Goal: Transaction & Acquisition: Purchase product/service

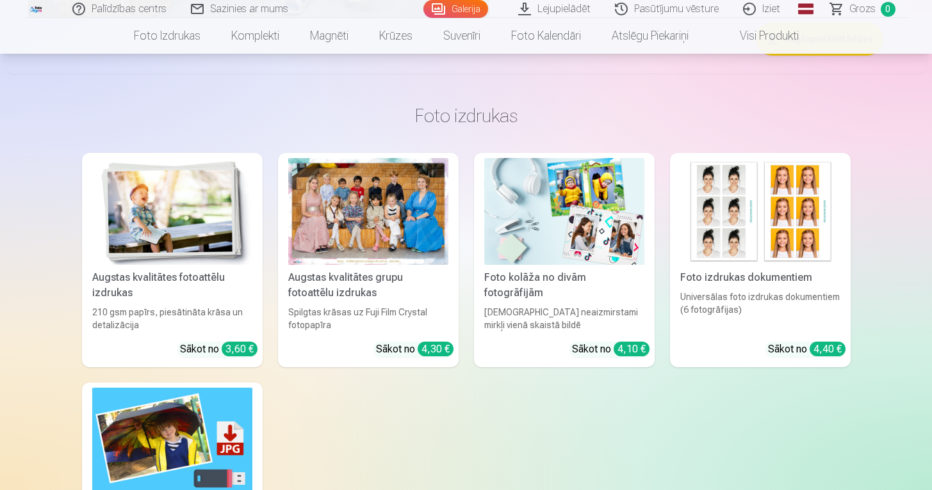
scroll to position [3160, 0]
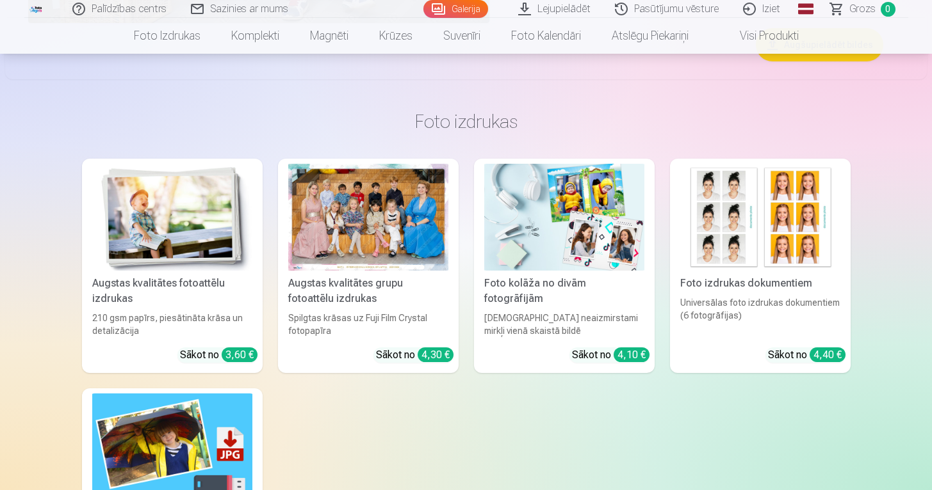
click at [366, 280] on div "Augstas kvalitātes grupu fotoattēlu izdrukas" at bounding box center [368, 291] width 170 height 31
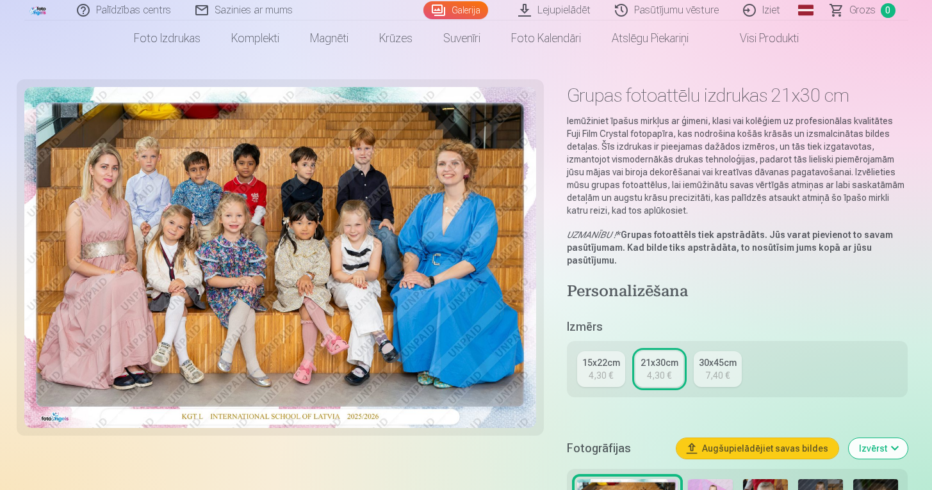
scroll to position [71, 0]
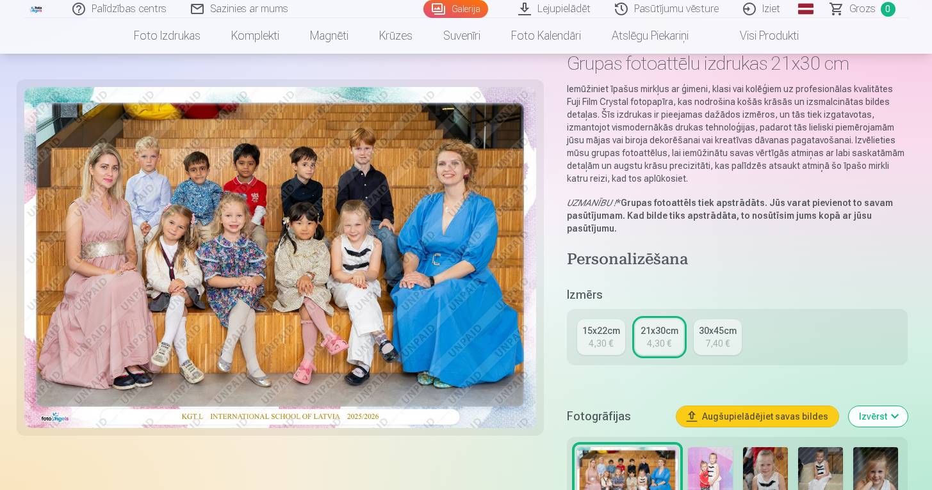
click at [655, 334] on div "21x30cm" at bounding box center [659, 331] width 38 height 13
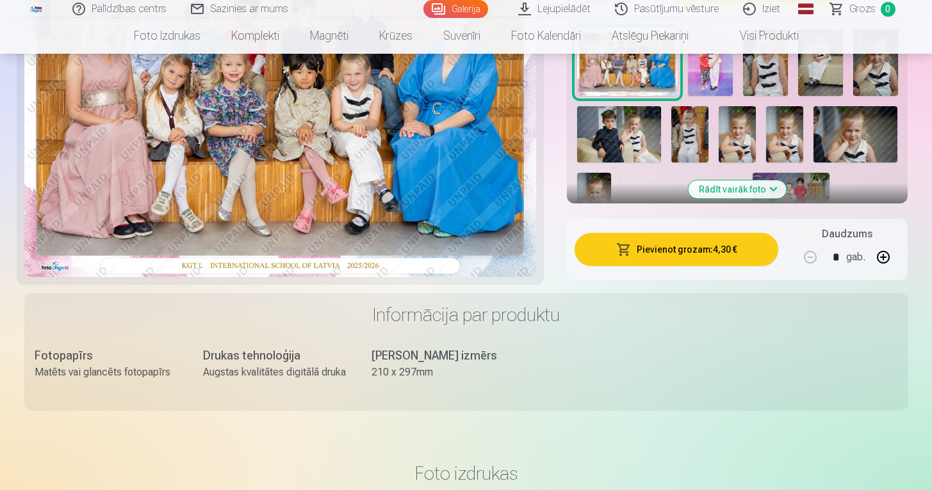
scroll to position [493, 0]
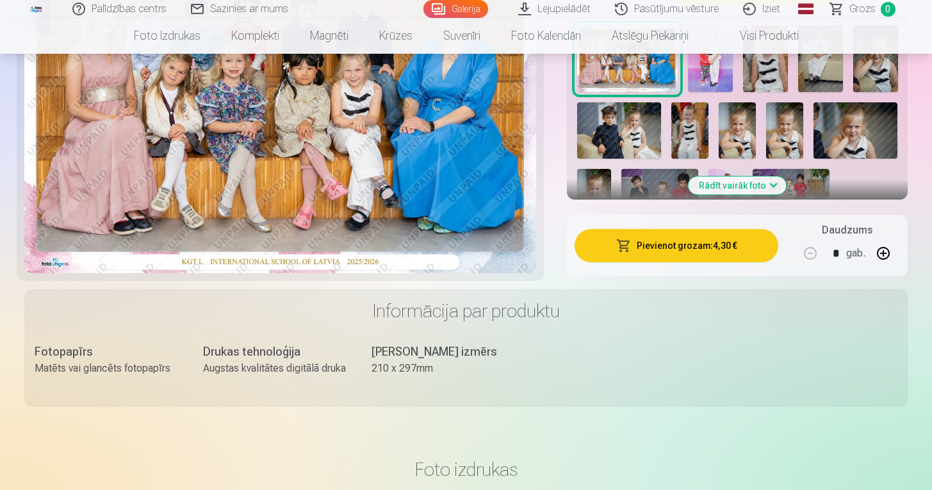
click at [679, 245] on button "Pievienot grozam : 4,30 €" at bounding box center [676, 245] width 204 height 33
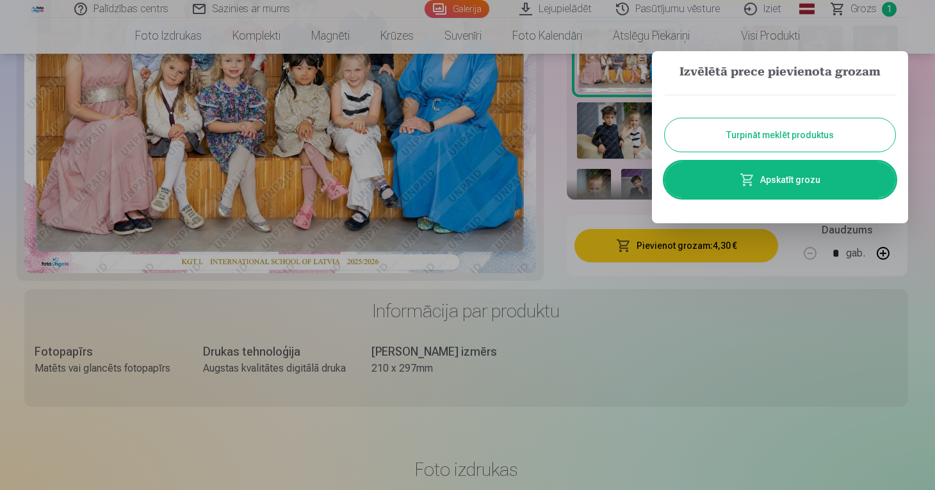
click at [756, 134] on button "Turpināt meklēt produktus" at bounding box center [780, 134] width 231 height 33
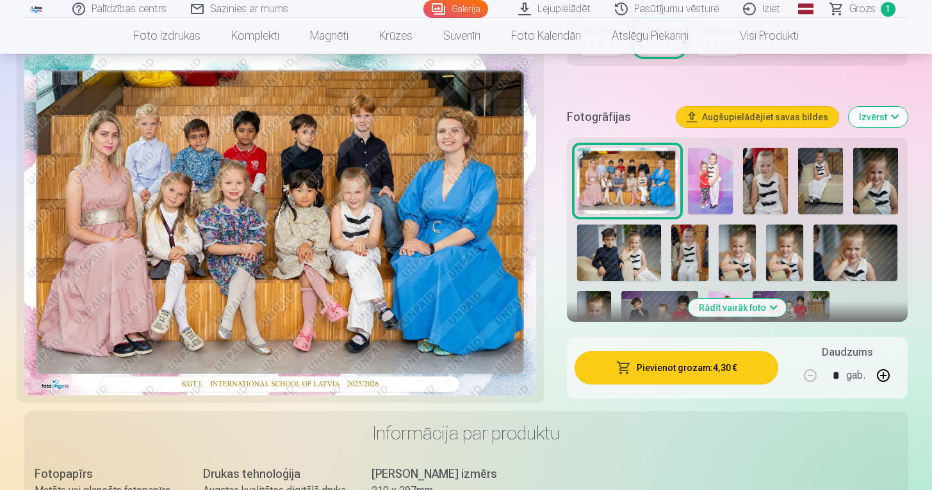
scroll to position [370, 0]
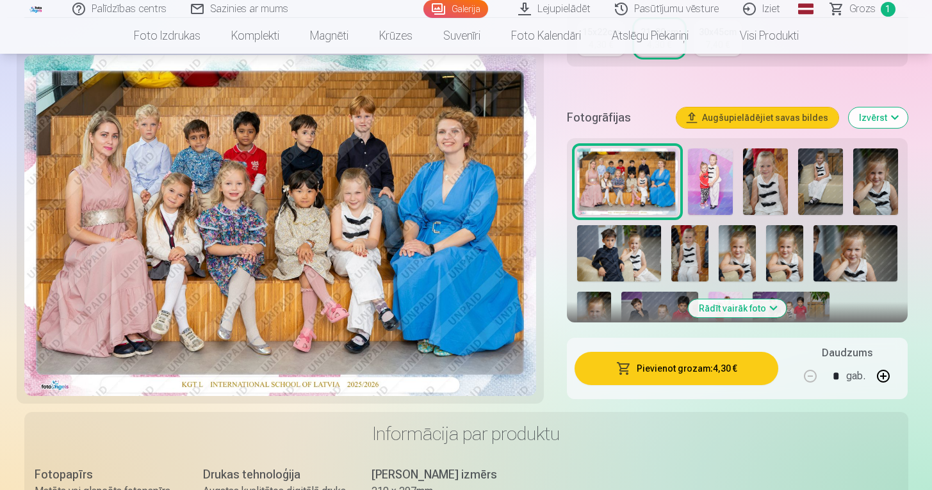
click at [713, 172] on img at bounding box center [710, 182] width 45 height 67
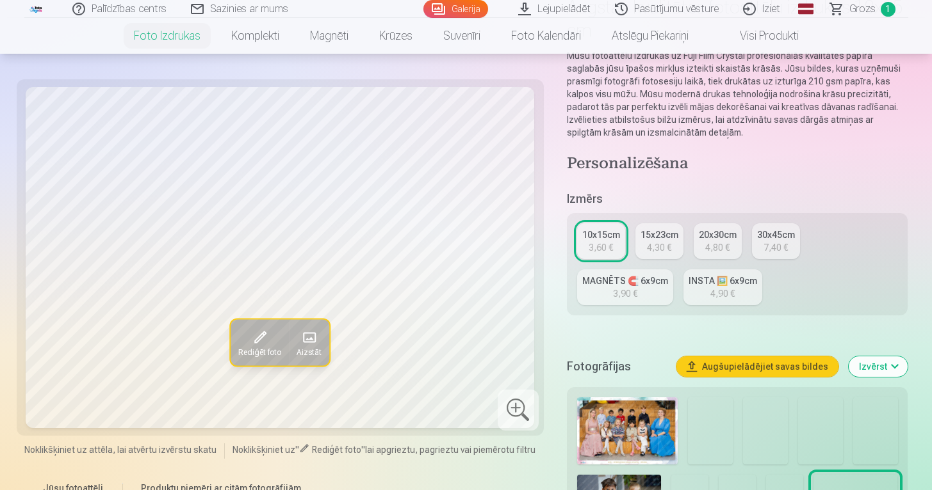
scroll to position [132, 0]
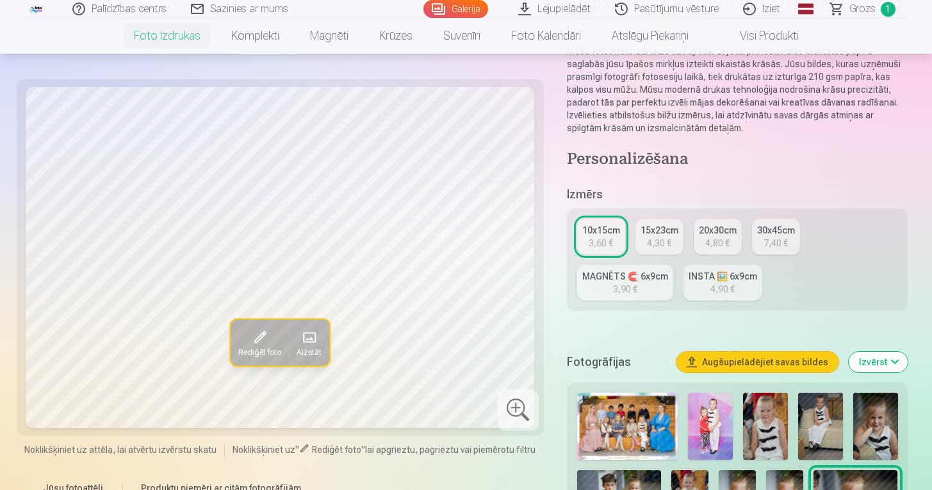
click at [662, 234] on div "15x23cm" at bounding box center [659, 230] width 38 height 13
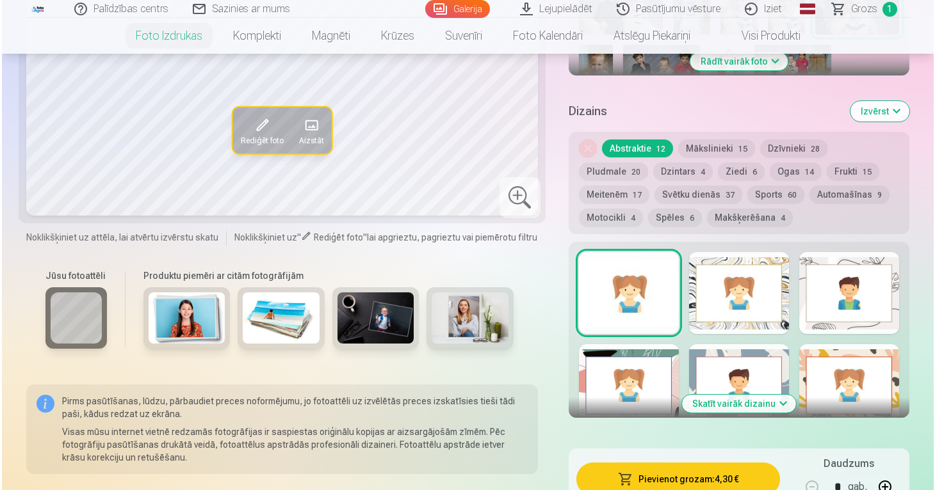
scroll to position [628, 0]
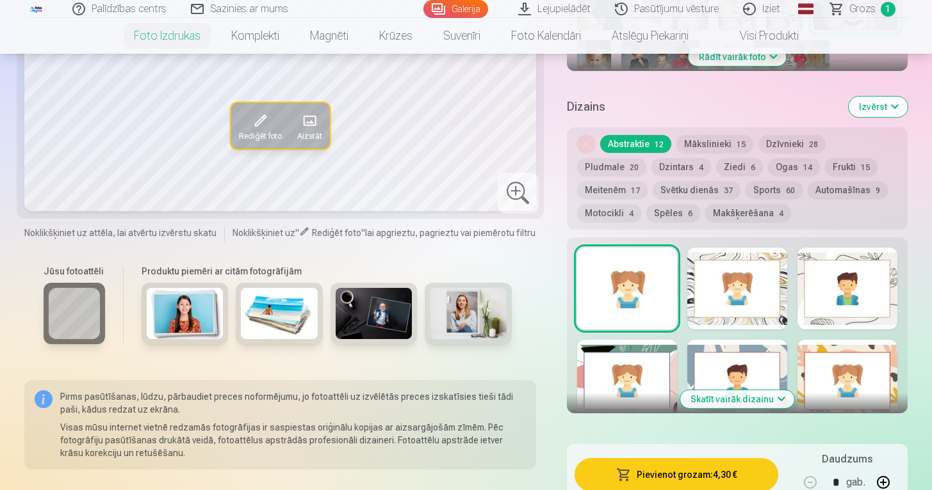
click at [670, 478] on button "Pievienot grozam : 4,30 €" at bounding box center [676, 474] width 204 height 33
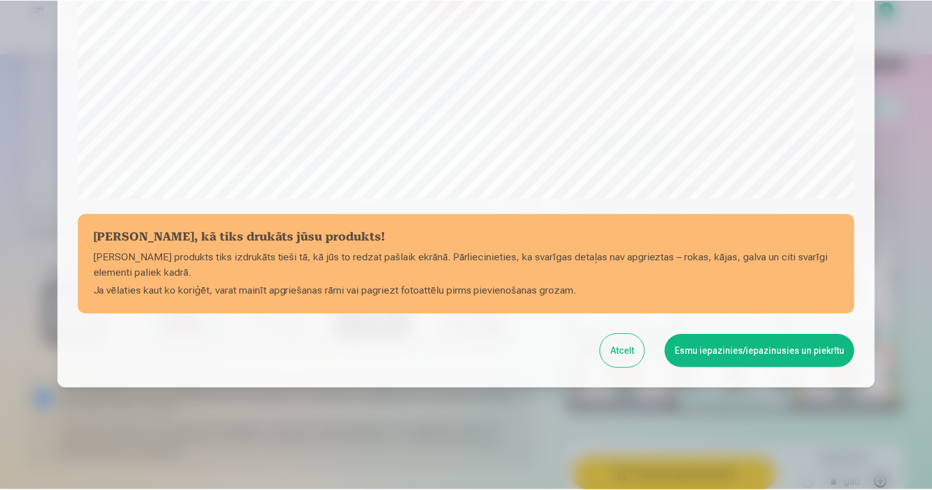
scroll to position [432, 0]
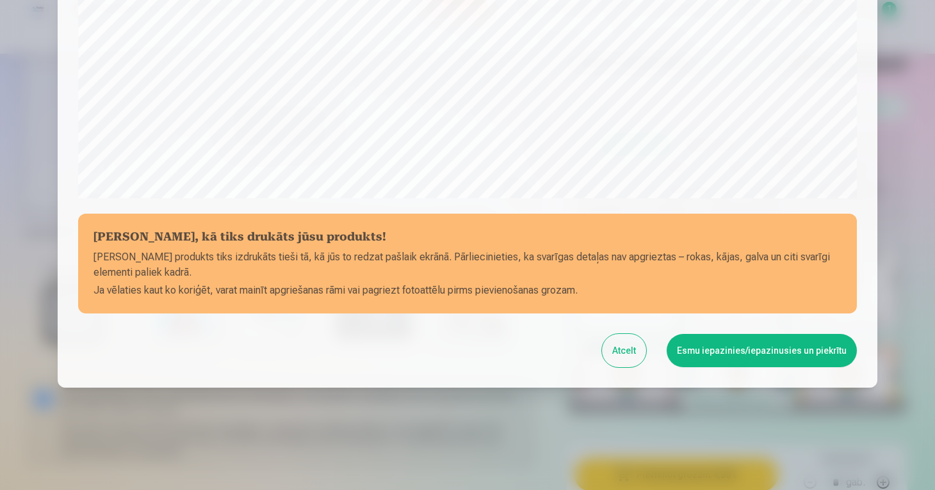
click at [710, 352] on button "Esmu iepazinies/iepazinusies un piekrītu" at bounding box center [762, 350] width 190 height 33
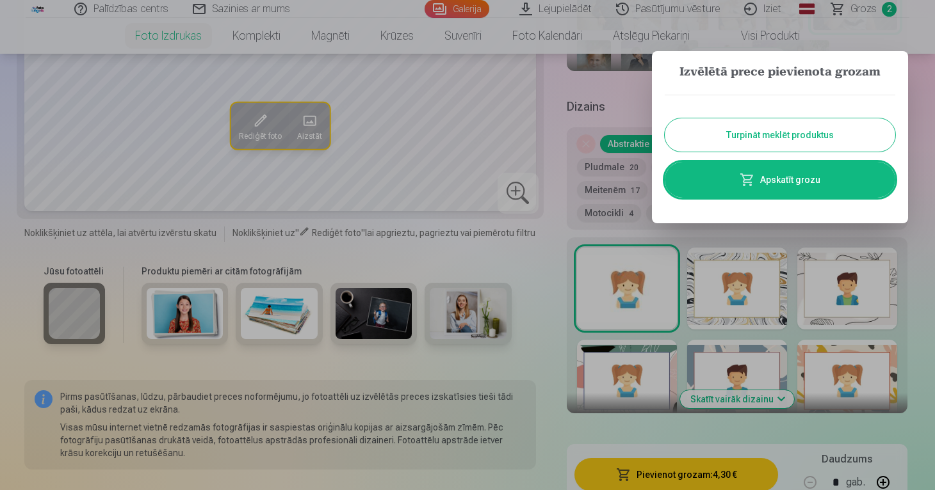
click at [755, 133] on button "Turpināt meklēt produktus" at bounding box center [780, 134] width 231 height 33
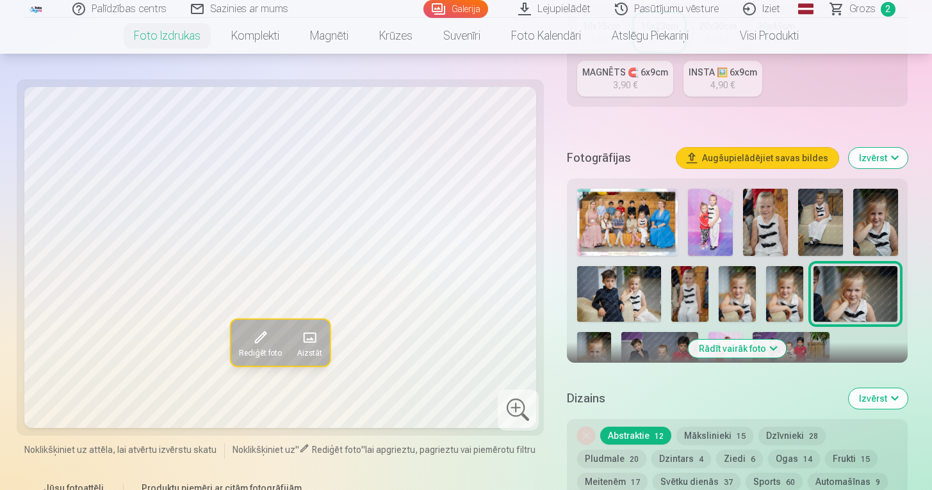
scroll to position [334, 0]
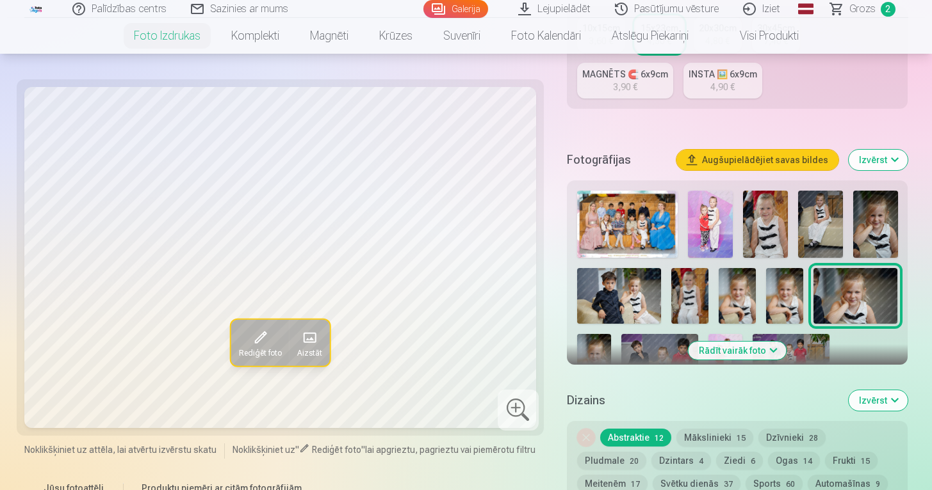
click at [818, 216] on img at bounding box center [820, 224] width 45 height 67
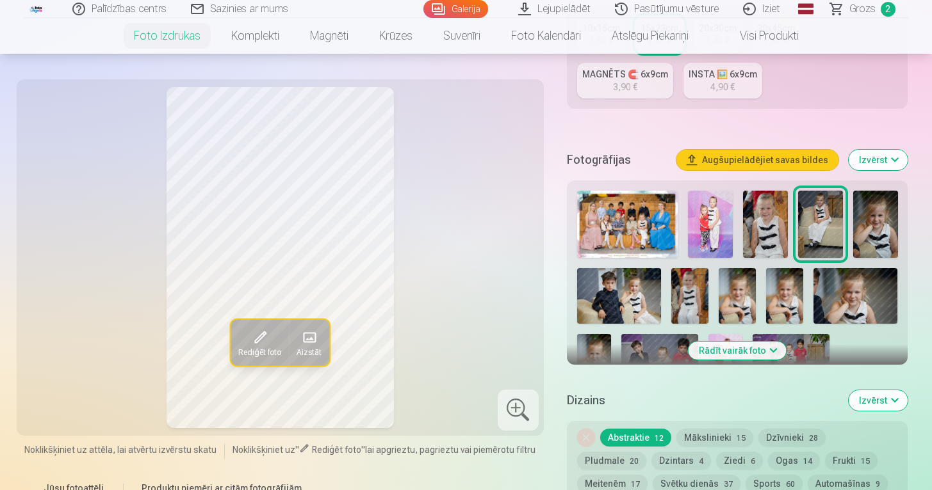
click at [611, 300] on img at bounding box center [619, 296] width 84 height 56
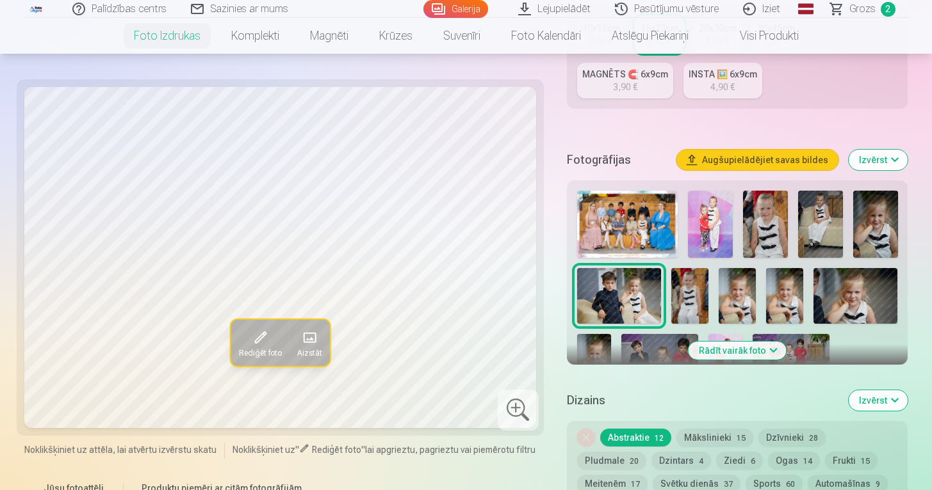
click at [690, 302] on img at bounding box center [689, 296] width 37 height 56
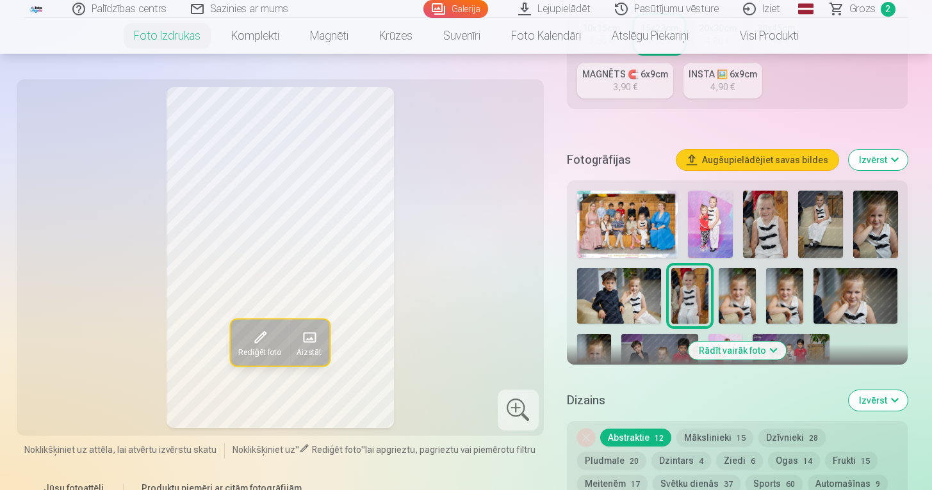
click at [741, 297] on img at bounding box center [736, 296] width 37 height 56
click at [787, 291] on img at bounding box center [784, 296] width 37 height 56
click at [741, 301] on img at bounding box center [736, 296] width 37 height 56
click at [785, 299] on img at bounding box center [784, 296] width 37 height 56
click at [742, 295] on img at bounding box center [736, 296] width 37 height 56
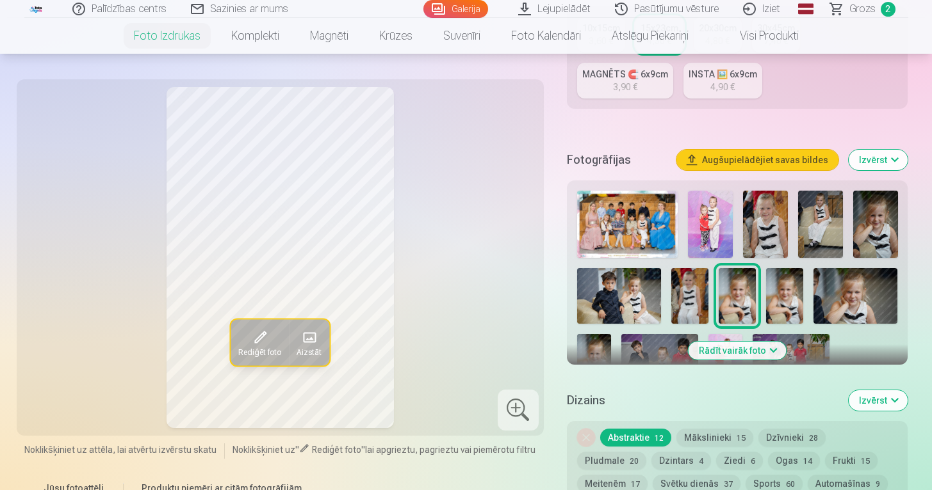
click at [872, 293] on img at bounding box center [855, 296] width 84 height 56
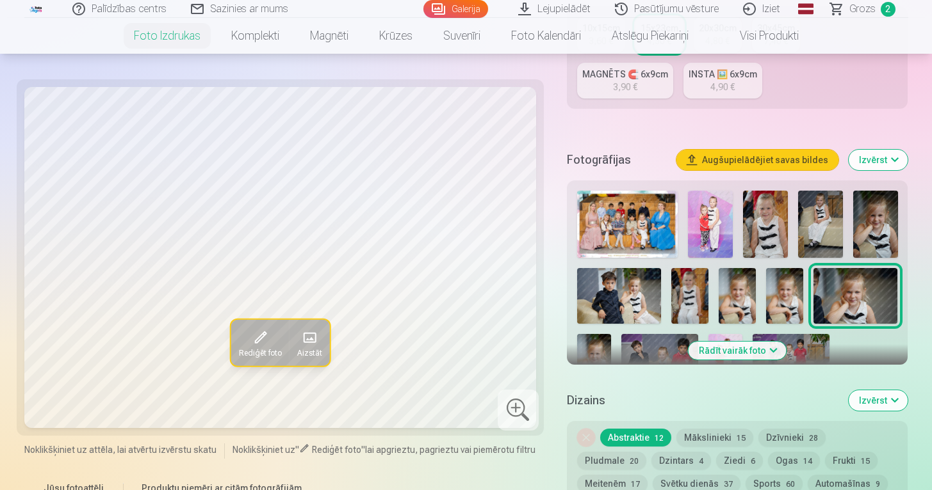
click at [866, 234] on img at bounding box center [875, 224] width 45 height 67
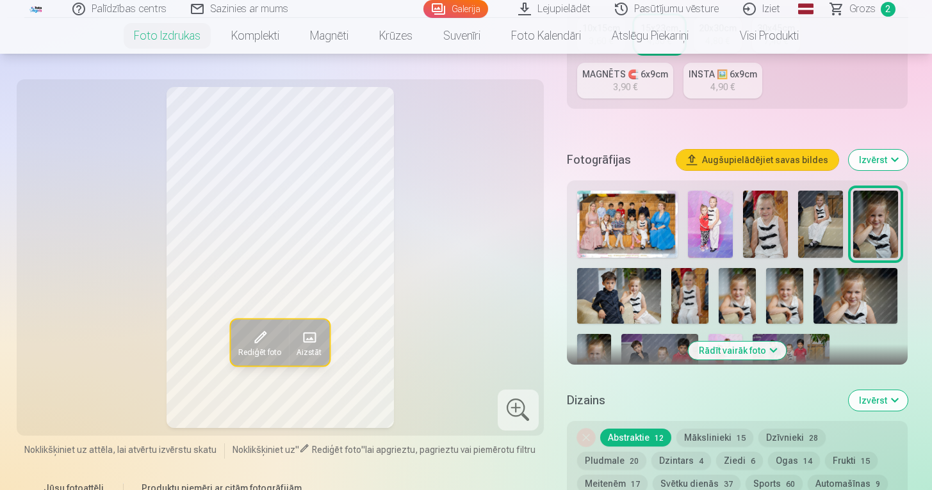
click at [853, 285] on img at bounding box center [855, 296] width 84 height 56
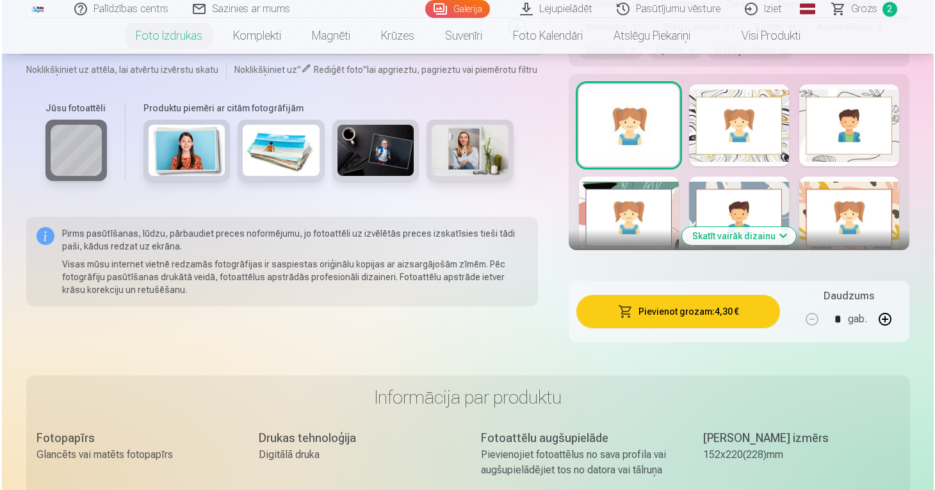
scroll to position [792, 0]
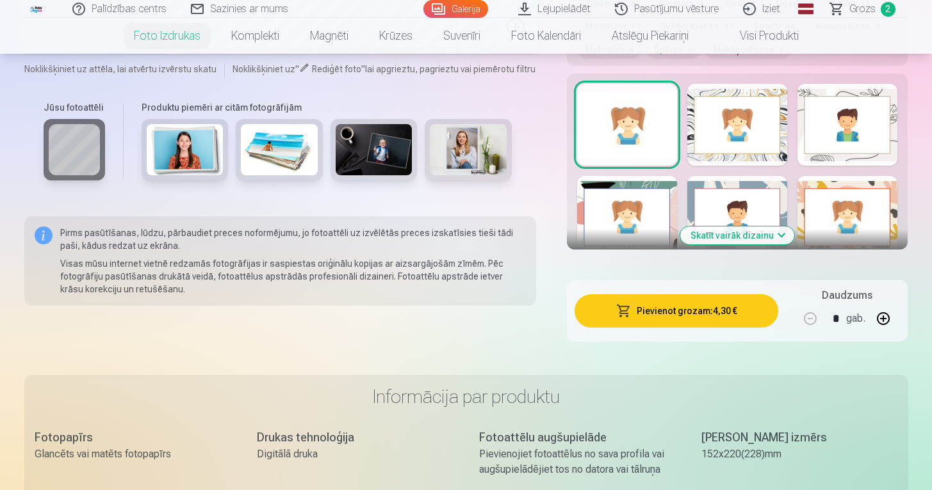
click at [726, 311] on button "Pievienot grozam : 4,30 €" at bounding box center [676, 311] width 204 height 33
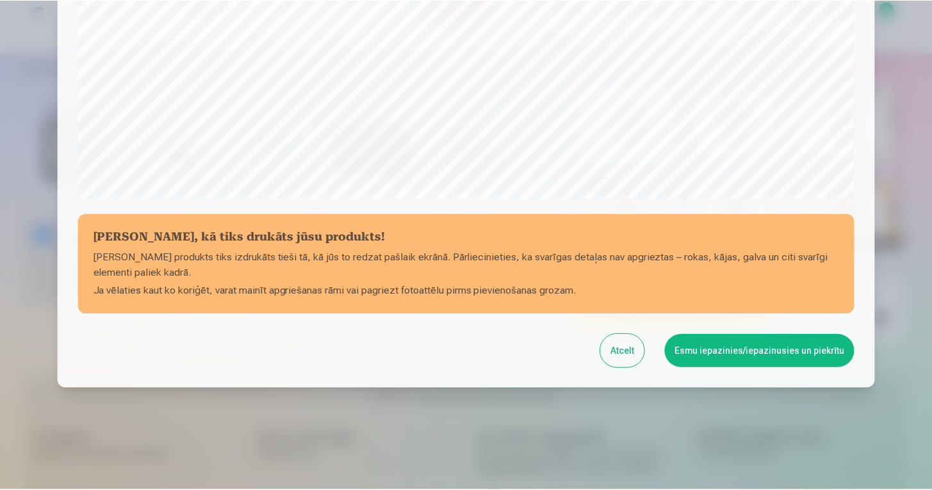
scroll to position [432, 0]
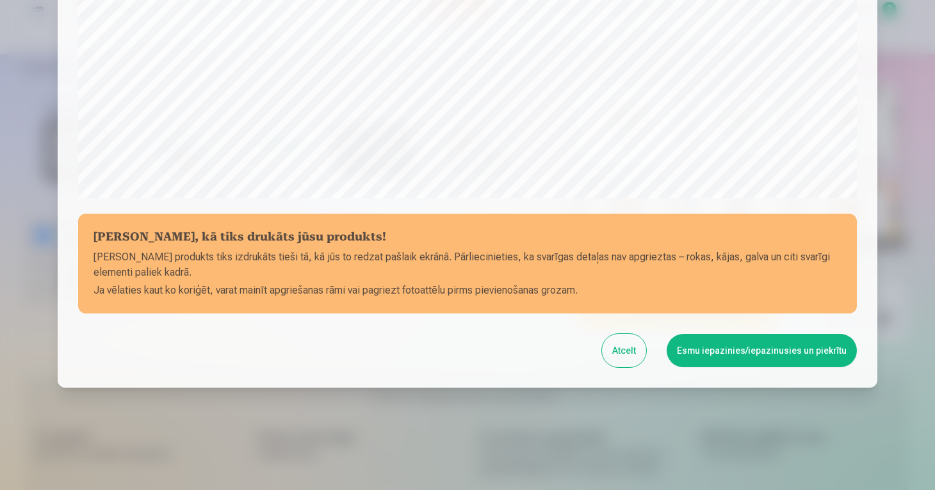
click at [726, 350] on button "Esmu iepazinies/iepazinusies un piekrītu" at bounding box center [762, 350] width 190 height 33
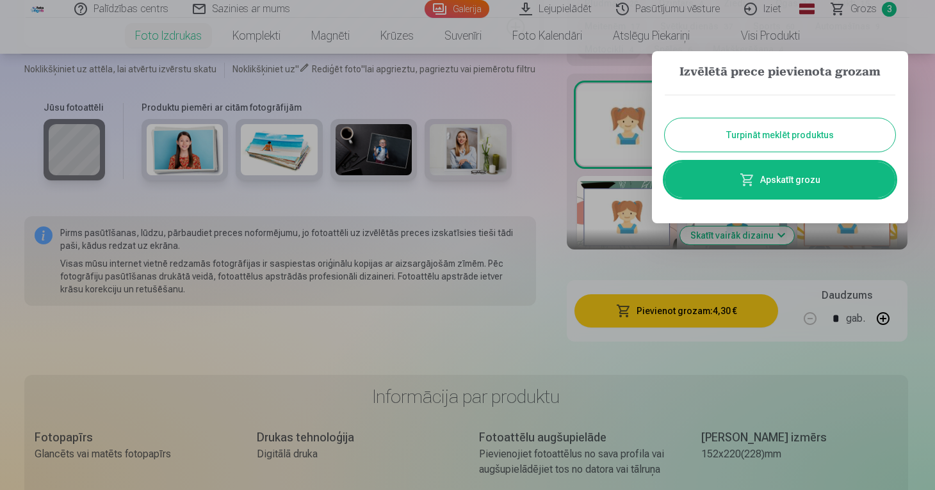
click at [779, 139] on button "Turpināt meklēt produktus" at bounding box center [780, 134] width 231 height 33
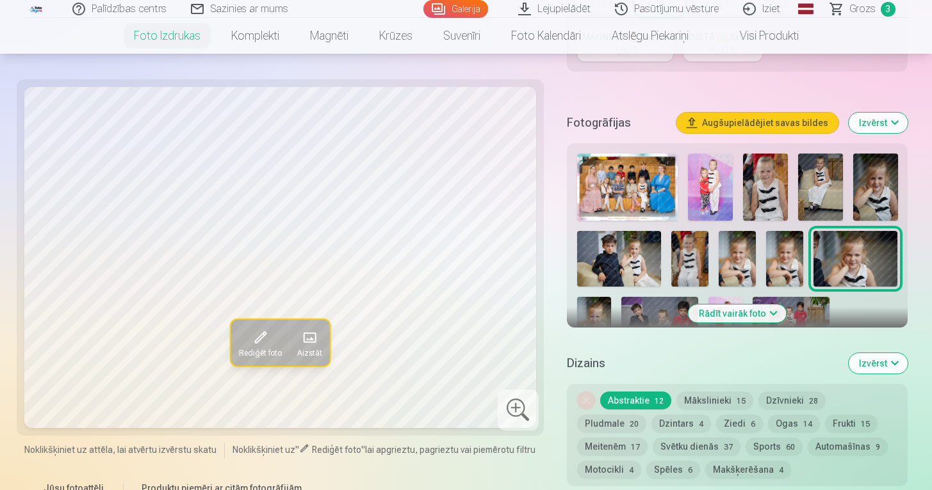
scroll to position [370, 0]
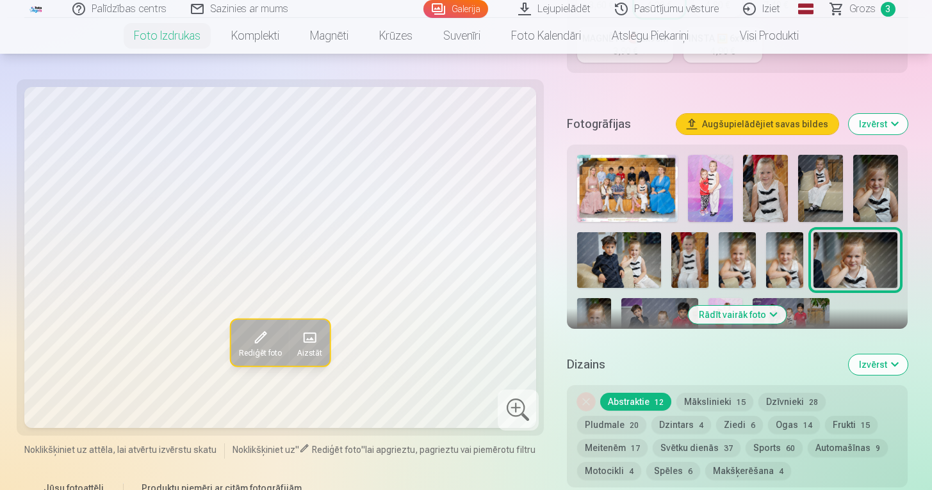
click at [686, 260] on img at bounding box center [689, 260] width 37 height 56
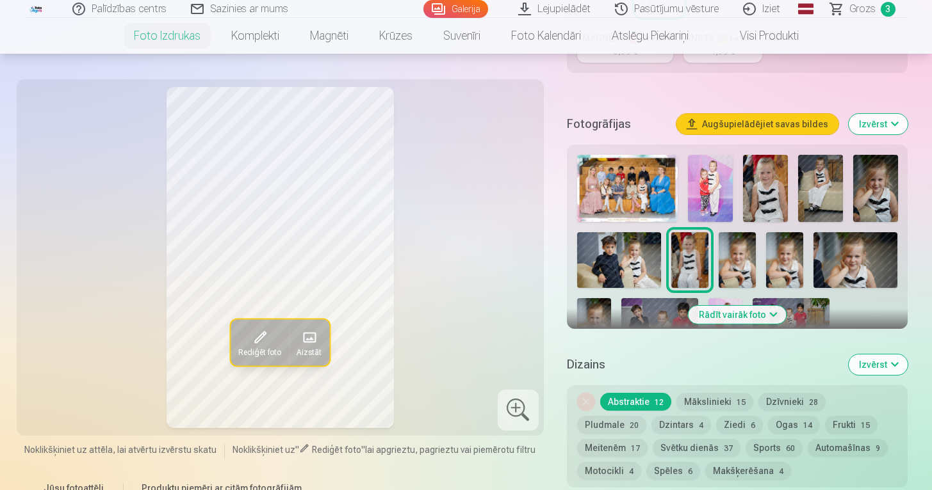
click at [725, 266] on img at bounding box center [736, 260] width 37 height 56
click at [789, 273] on img at bounding box center [784, 260] width 37 height 56
click at [846, 266] on img at bounding box center [855, 260] width 84 height 56
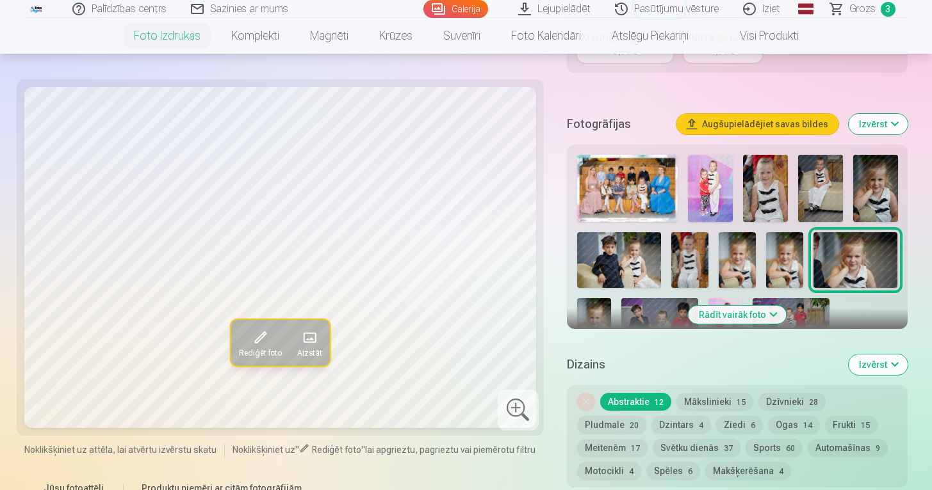
click at [603, 309] on img at bounding box center [594, 323] width 34 height 51
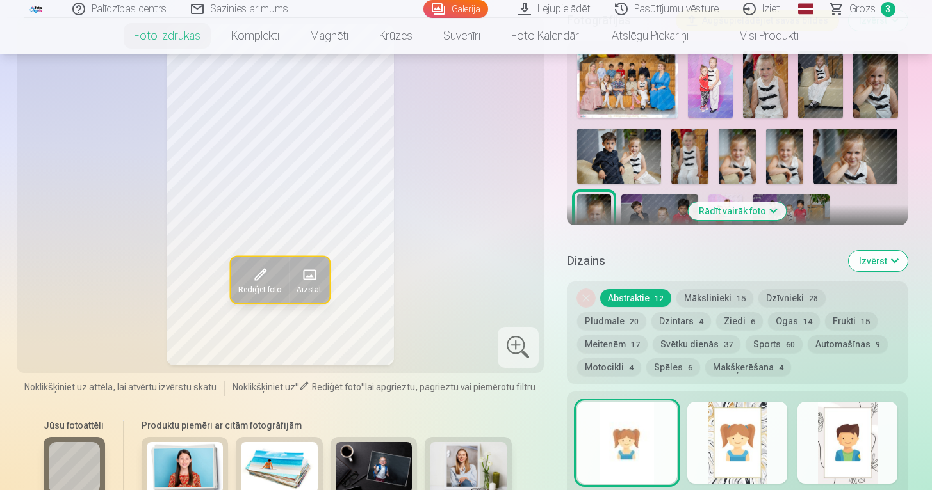
scroll to position [482, 0]
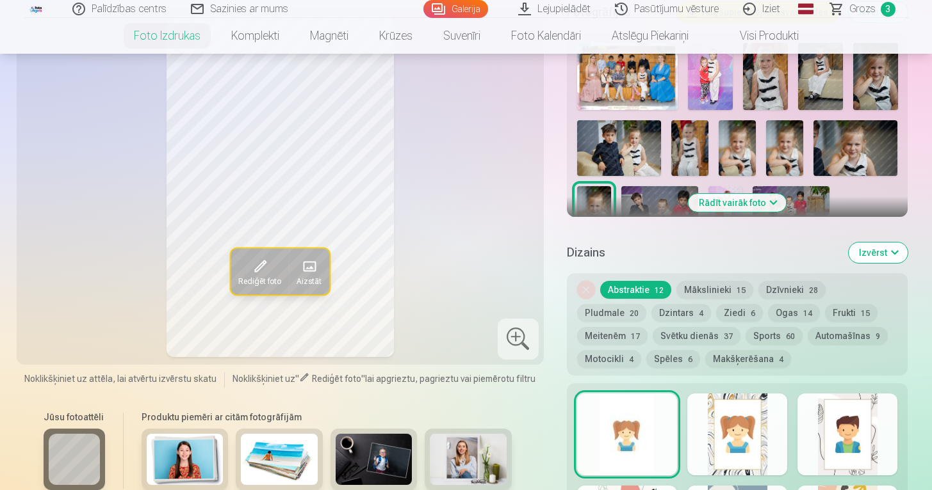
click at [742, 200] on button "Rādīt vairāk foto" at bounding box center [737, 203] width 98 height 18
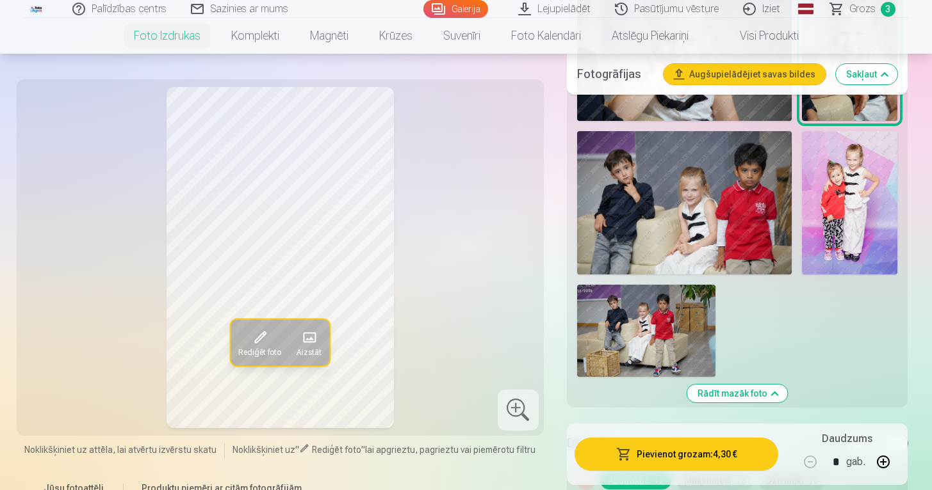
scroll to position [941, 0]
click at [647, 320] on img at bounding box center [646, 330] width 138 height 92
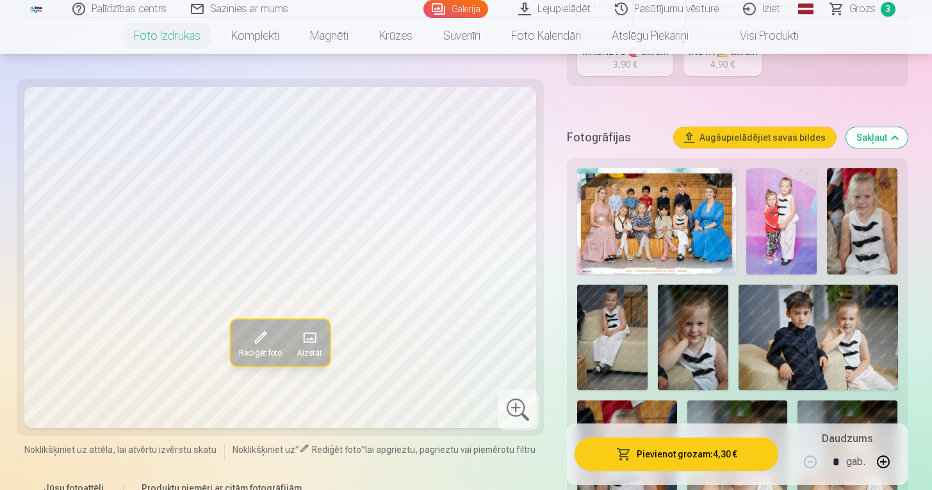
scroll to position [359, 0]
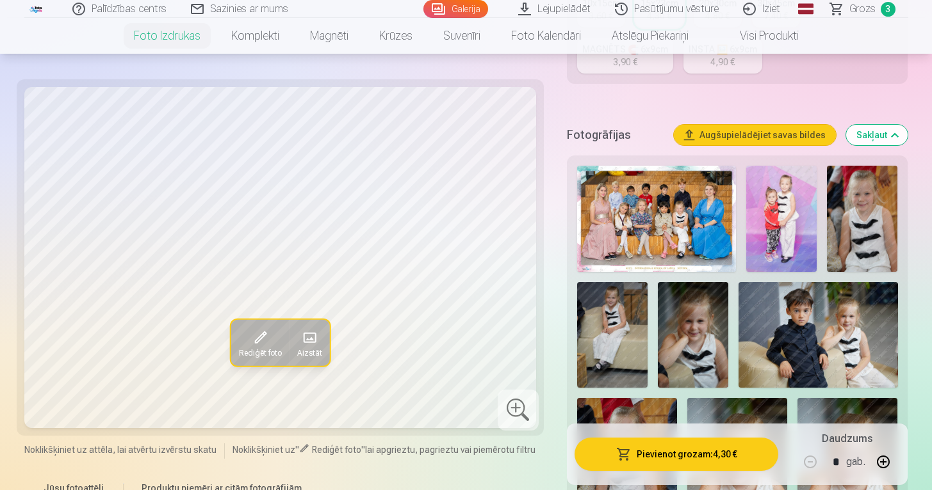
click at [861, 225] on img at bounding box center [862, 219] width 70 height 106
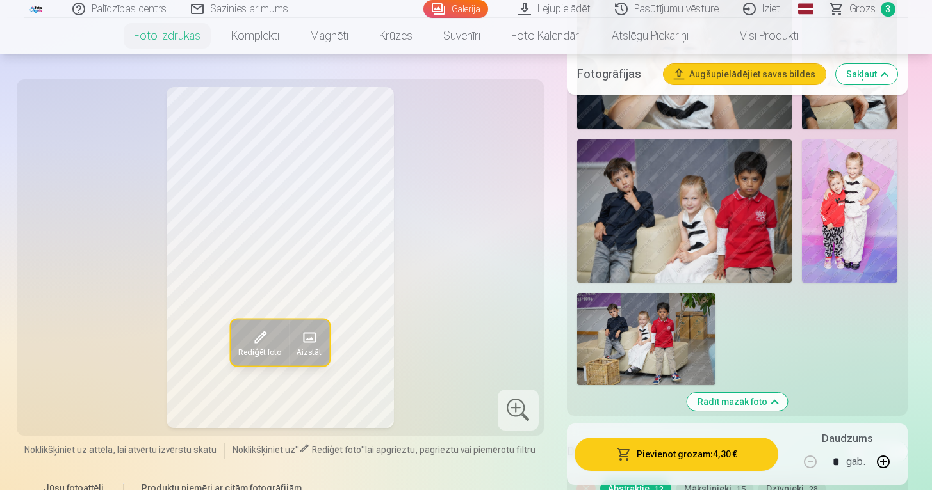
scroll to position [925, 0]
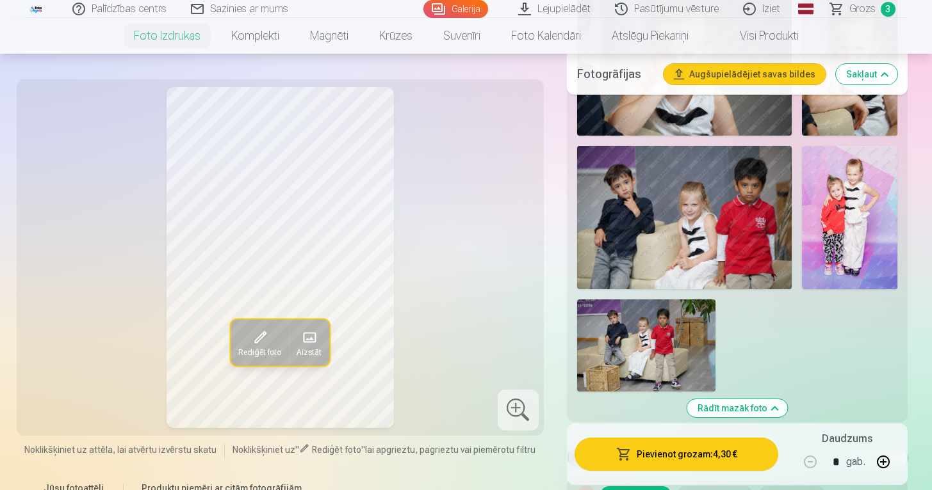
click at [686, 317] on img at bounding box center [646, 346] width 138 height 92
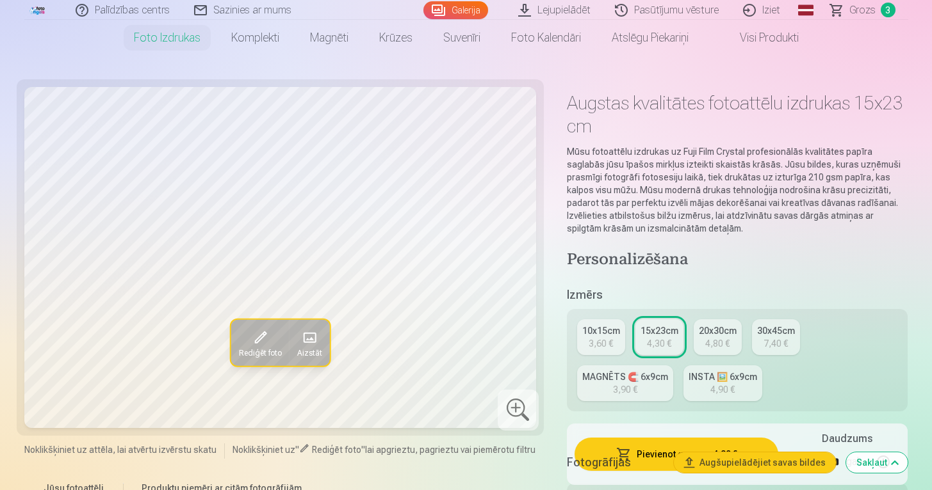
scroll to position [0, 0]
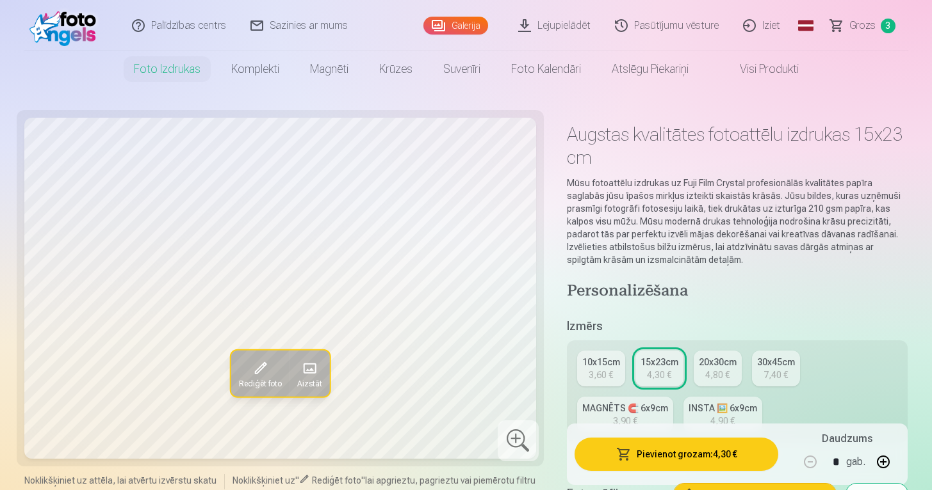
click at [871, 28] on span "Grozs" at bounding box center [862, 25] width 26 height 15
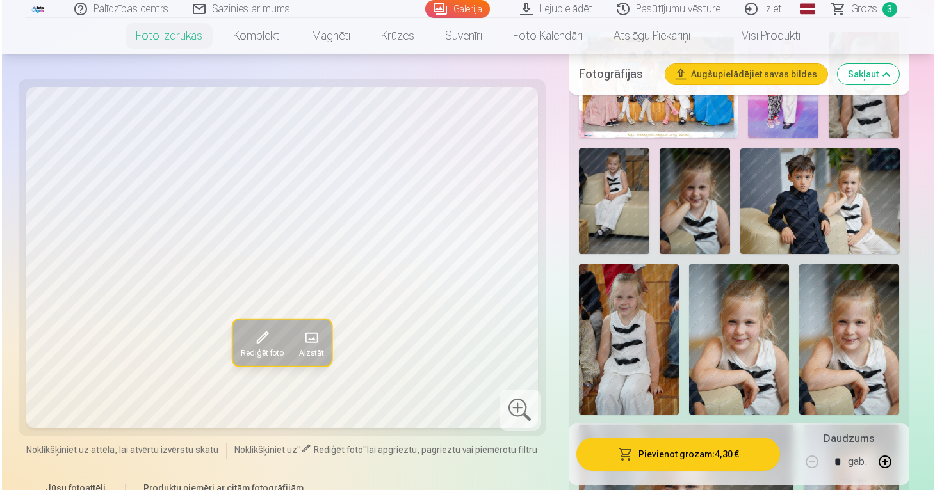
scroll to position [494, 0]
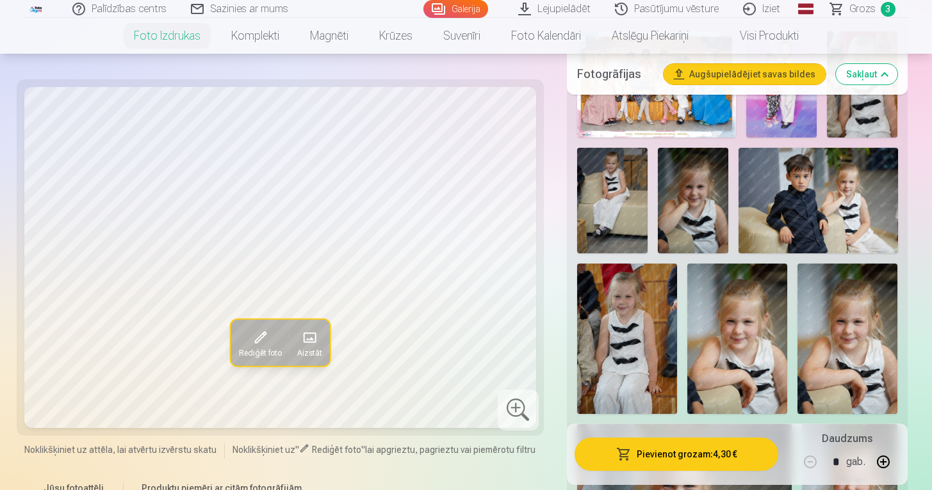
click at [696, 232] on img at bounding box center [693, 201] width 70 height 106
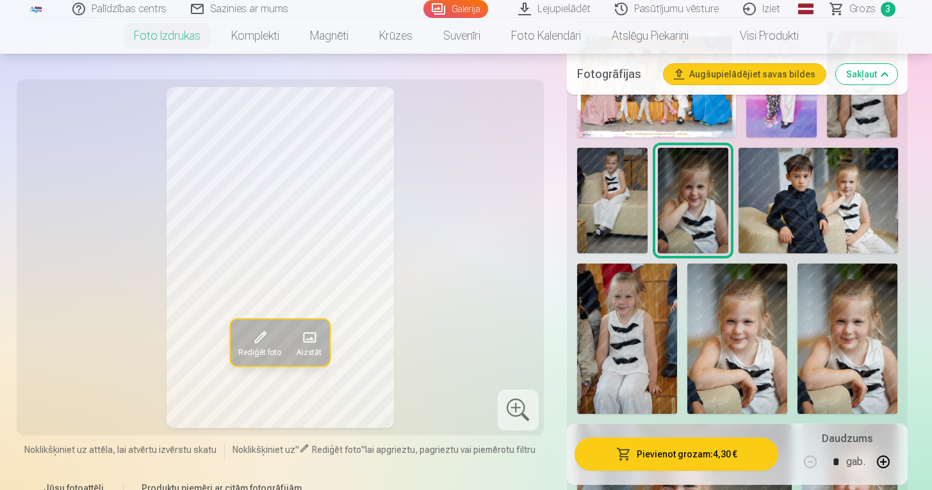
click at [702, 456] on button "Pievienot grozam : 4,30 €" at bounding box center [676, 454] width 204 height 33
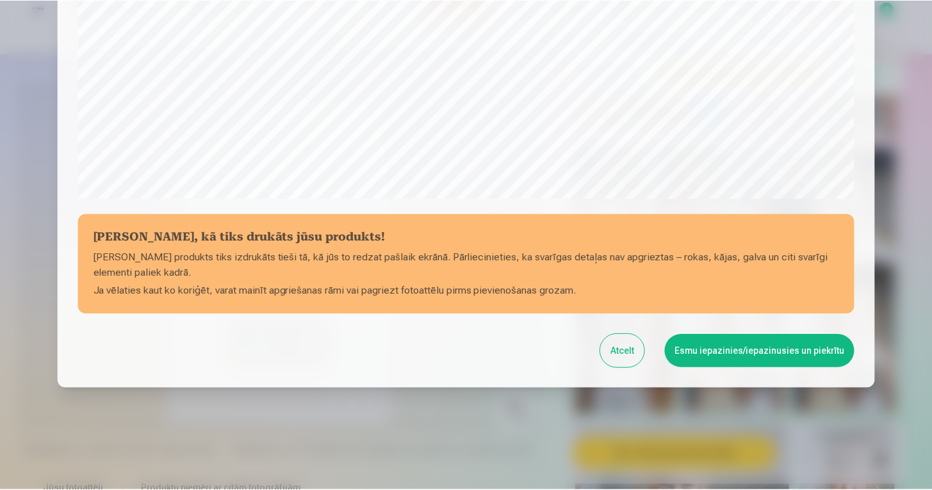
scroll to position [432, 0]
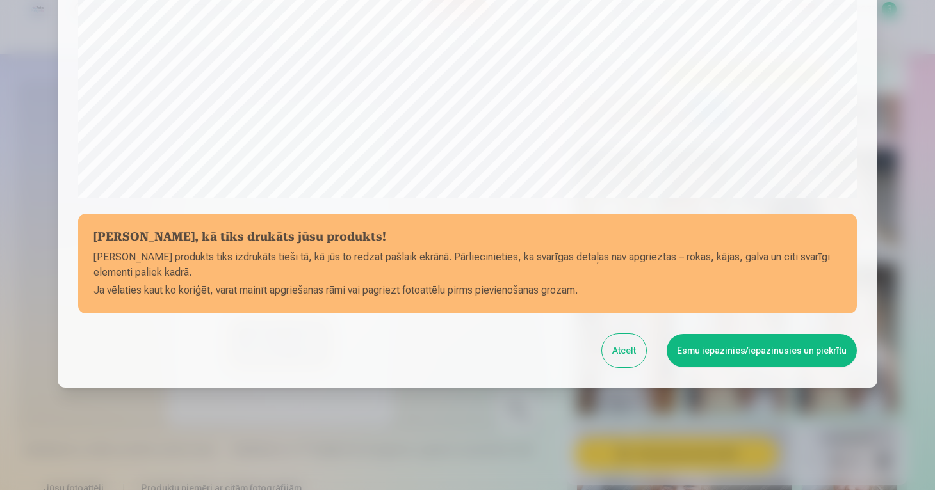
click at [737, 352] on button "Esmu iepazinies/iepazinusies un piekrītu" at bounding box center [762, 350] width 190 height 33
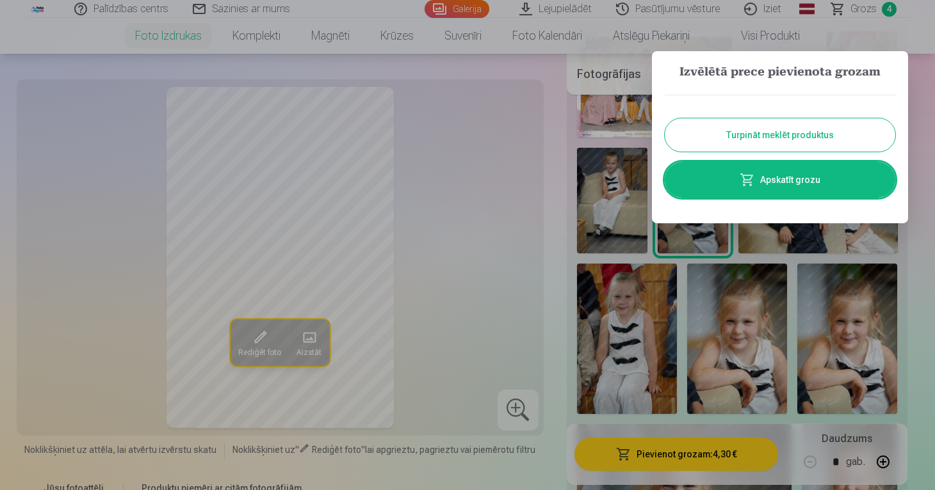
click at [526, 344] on div at bounding box center [467, 245] width 935 height 490
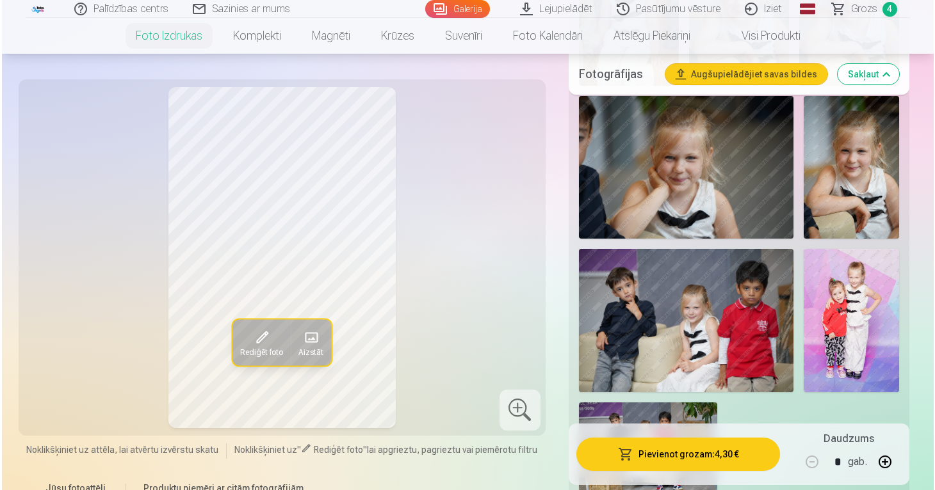
scroll to position [823, 0]
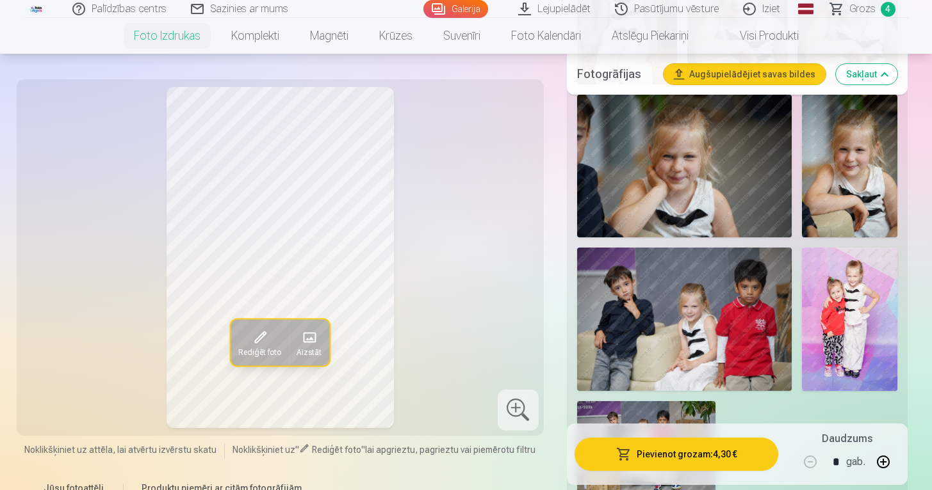
click at [680, 187] on img at bounding box center [684, 166] width 215 height 143
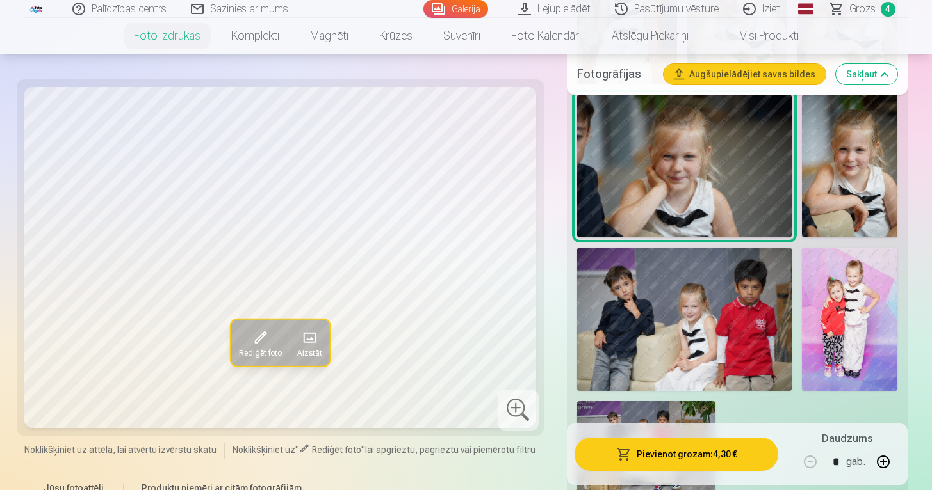
click at [720, 459] on button "Pievienot grozam : 4,30 €" at bounding box center [676, 454] width 204 height 33
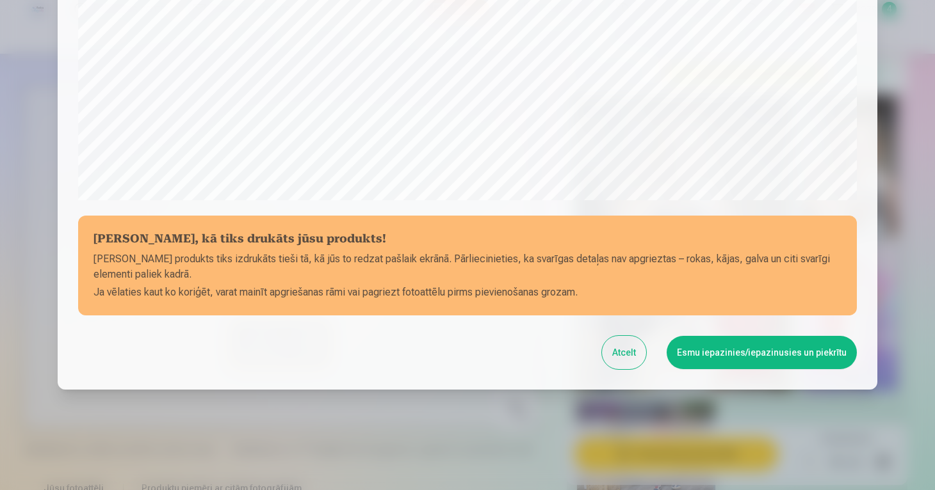
scroll to position [432, 0]
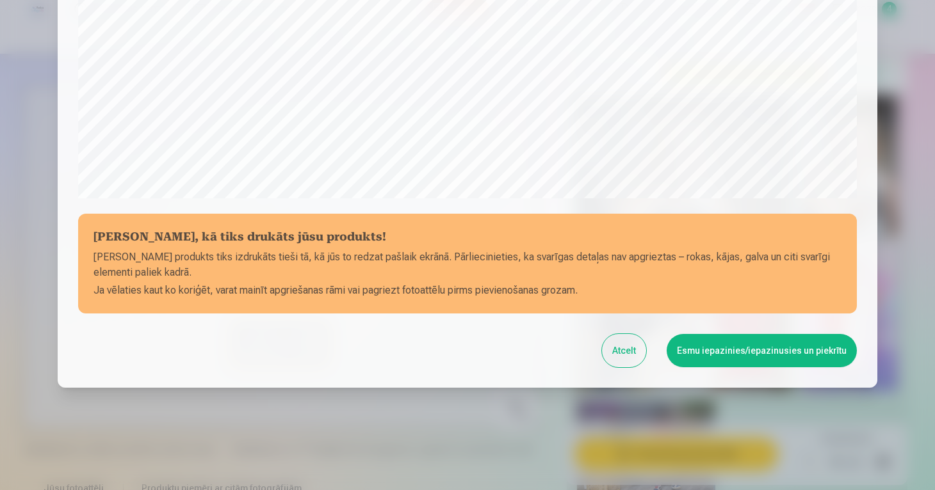
click at [708, 349] on button "Esmu iepazinies/iepazinusies un piekrītu" at bounding box center [762, 350] width 190 height 33
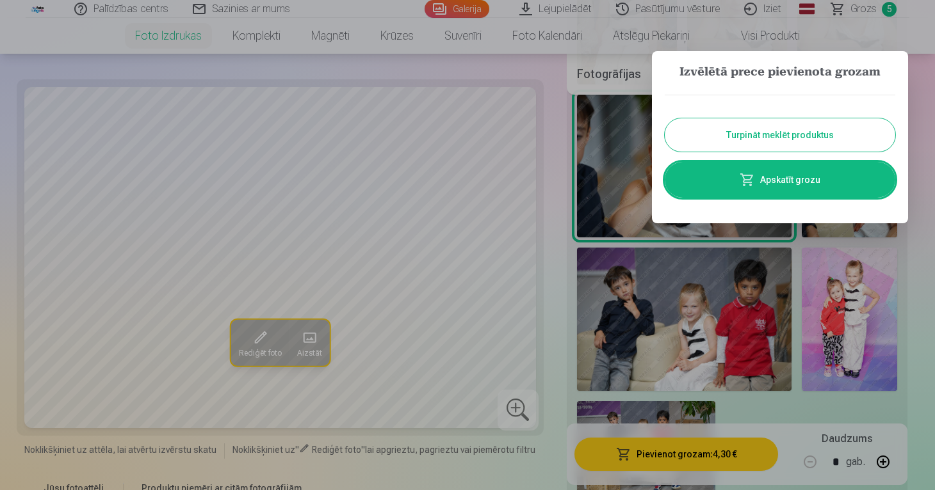
click at [785, 182] on link "Apskatīt grozu" at bounding box center [780, 180] width 231 height 36
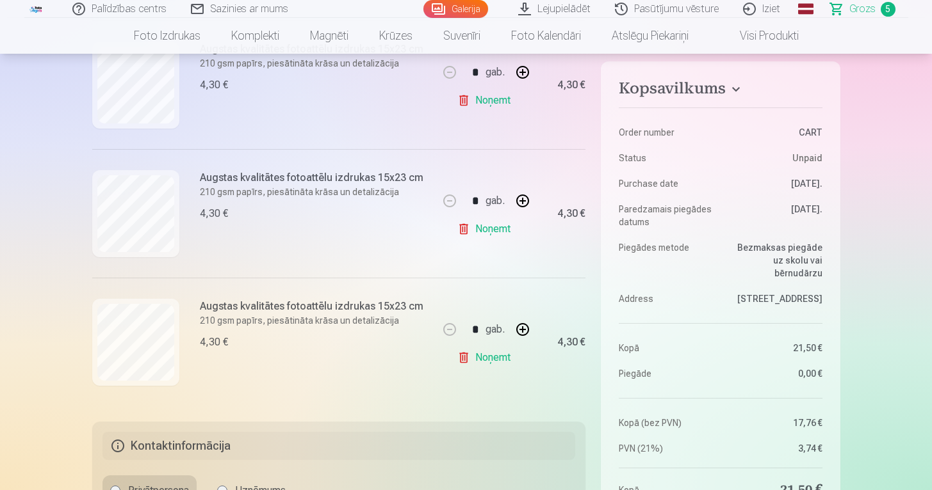
scroll to position [570, 0]
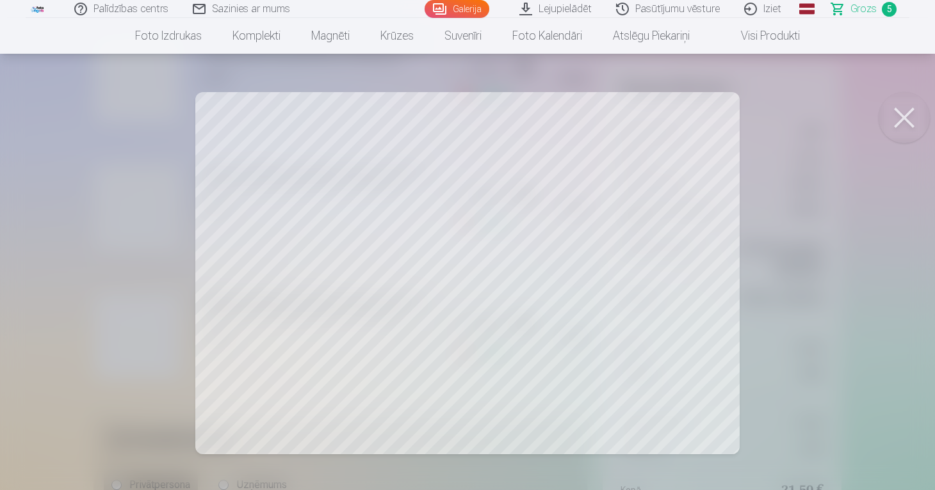
click at [86, 347] on div at bounding box center [467, 245] width 935 height 490
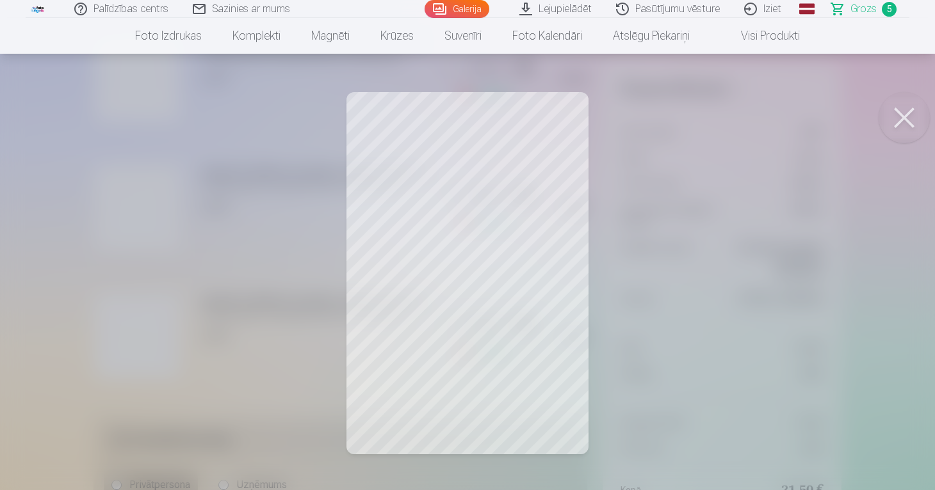
click at [229, 298] on div at bounding box center [467, 245] width 935 height 490
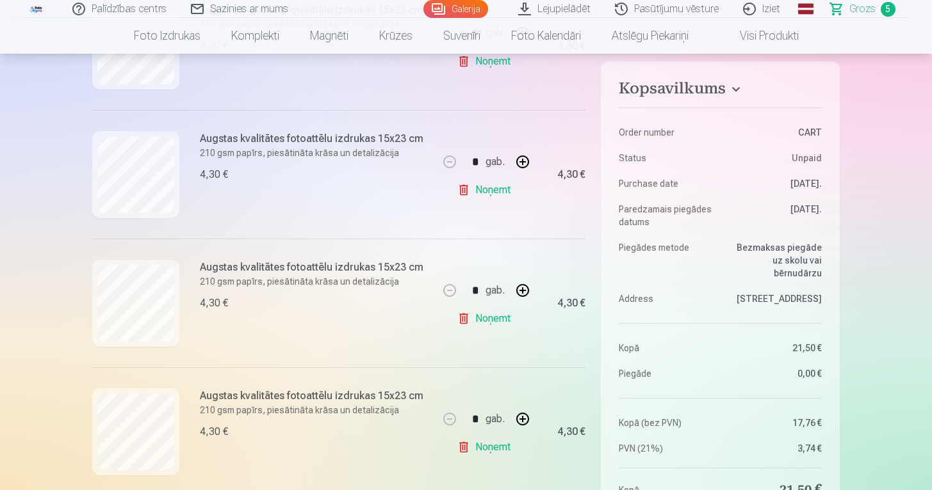
scroll to position [474, 0]
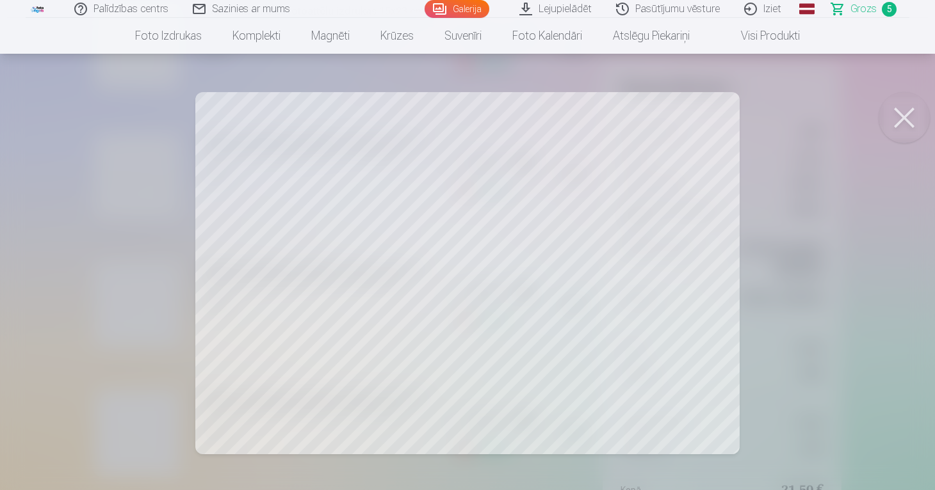
click at [158, 223] on div at bounding box center [467, 245] width 935 height 490
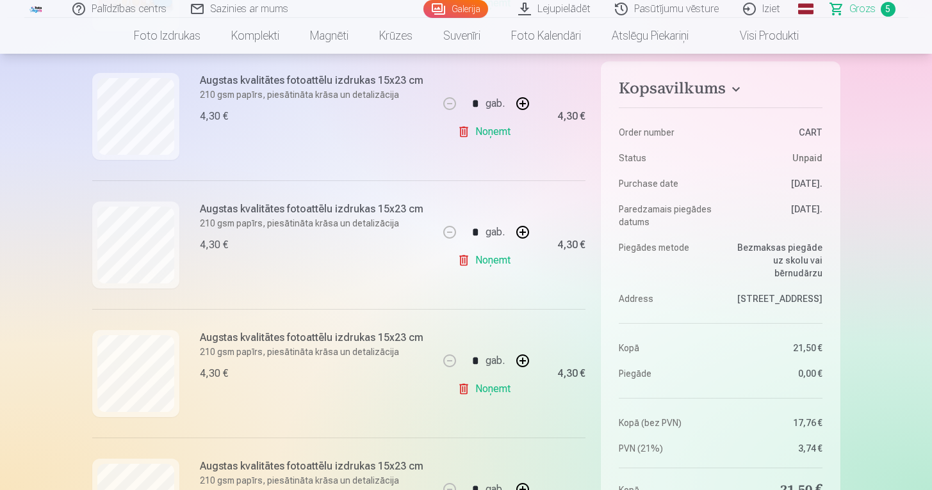
scroll to position [413, 0]
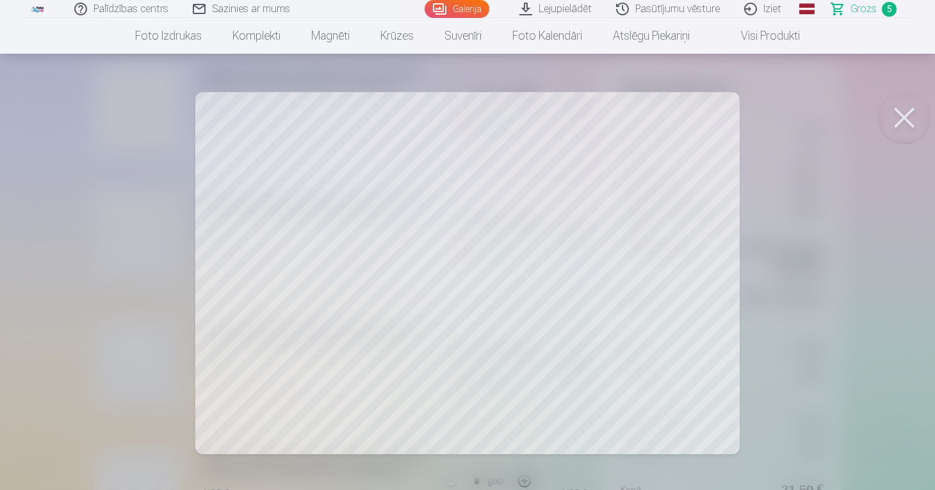
click at [108, 273] on div at bounding box center [467, 245] width 935 height 490
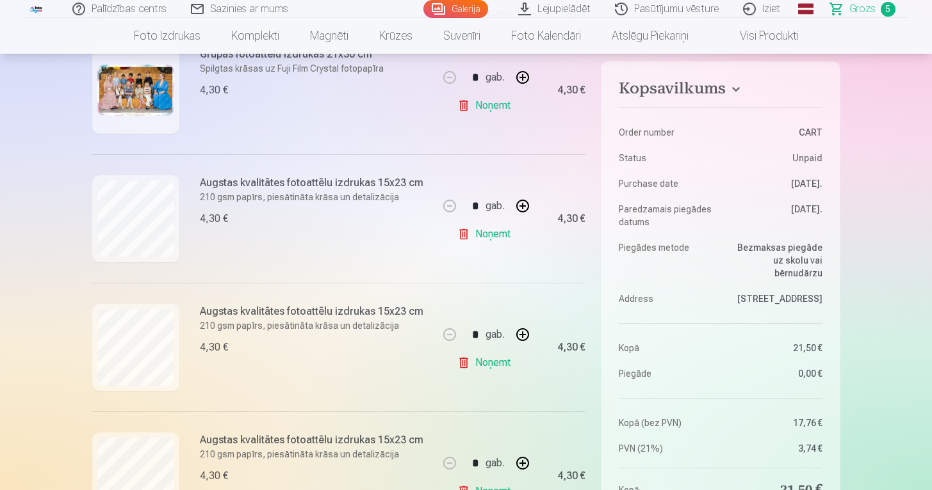
scroll to position [69, 0]
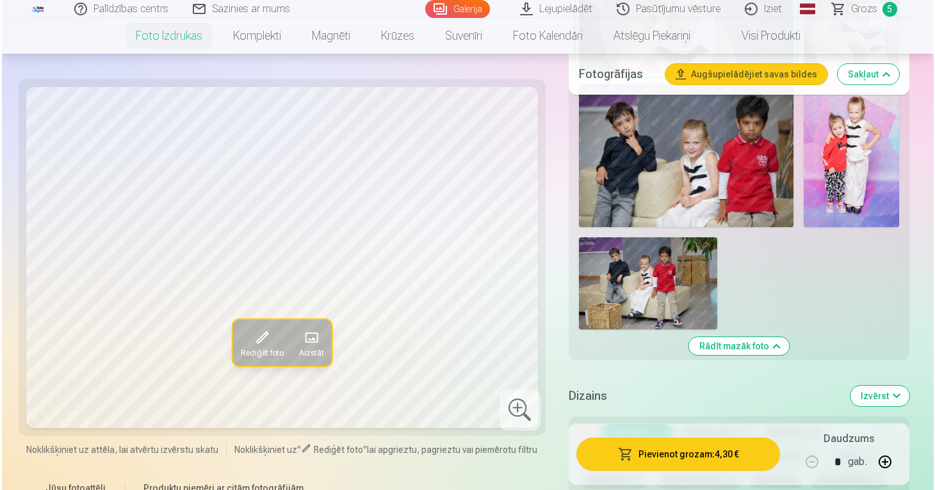
scroll to position [989, 0]
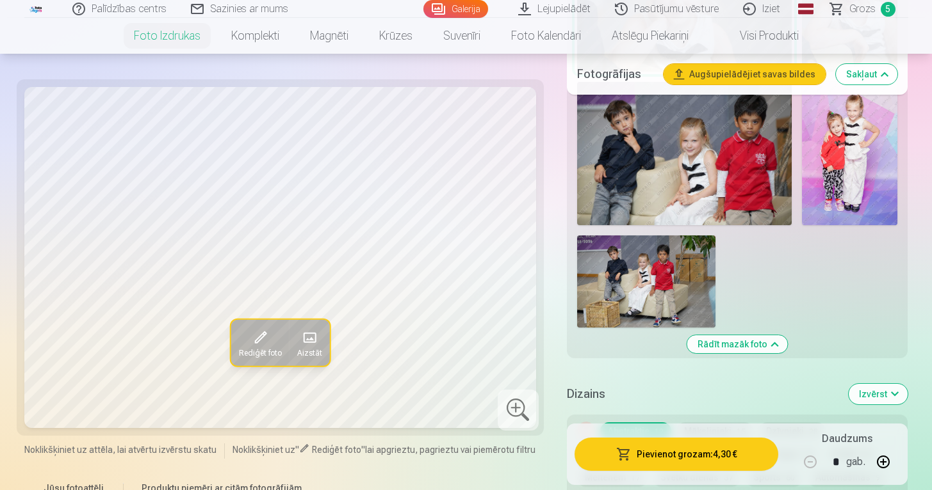
click at [848, 170] on img at bounding box center [849, 153] width 95 height 143
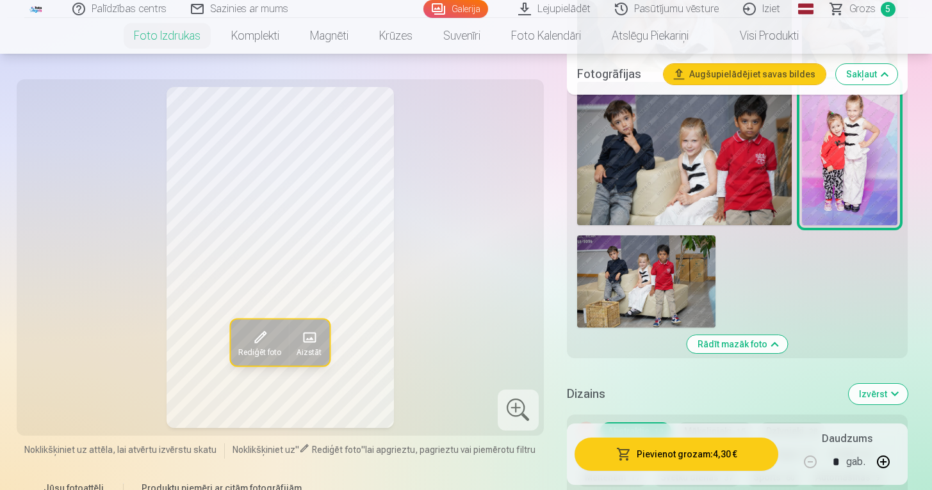
click at [680, 458] on button "Pievienot grozam : 4,30 €" at bounding box center [676, 454] width 204 height 33
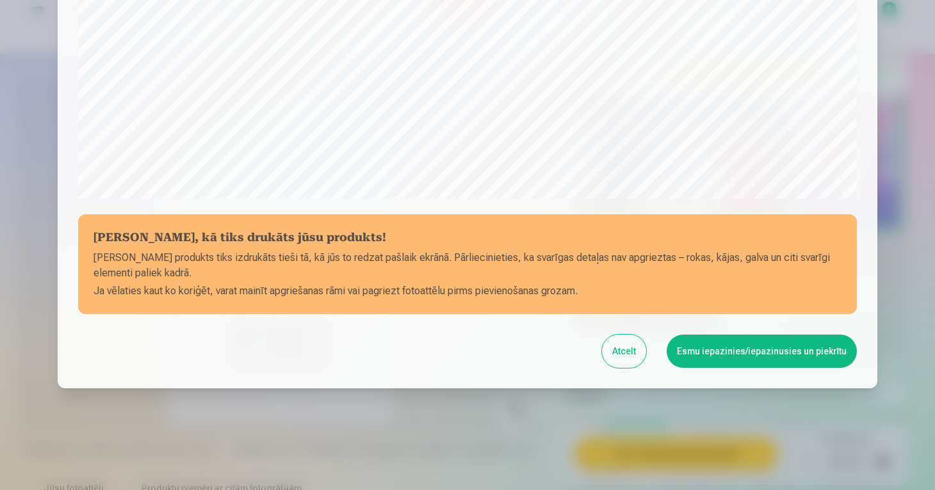
scroll to position [432, 0]
click at [717, 350] on button "Esmu iepazinies/iepazinusies un piekrītu" at bounding box center [762, 350] width 190 height 33
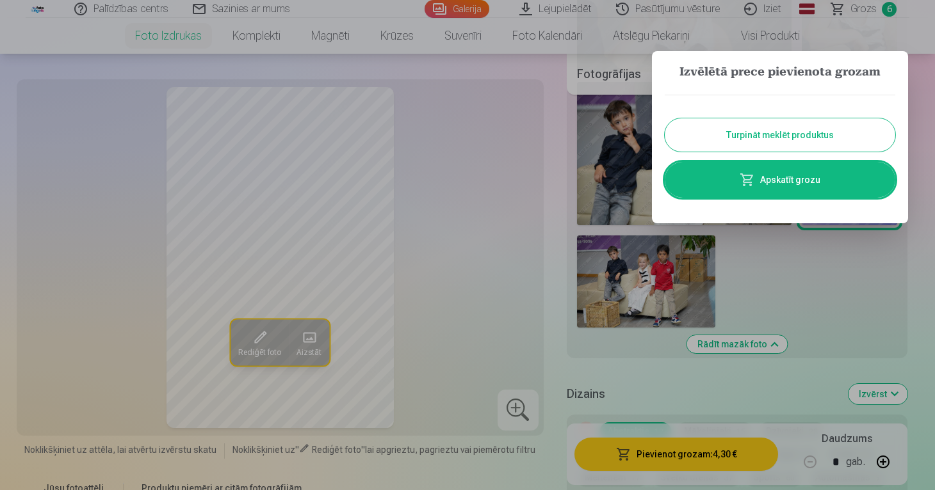
click at [804, 182] on link "Apskatīt grozu" at bounding box center [780, 180] width 231 height 36
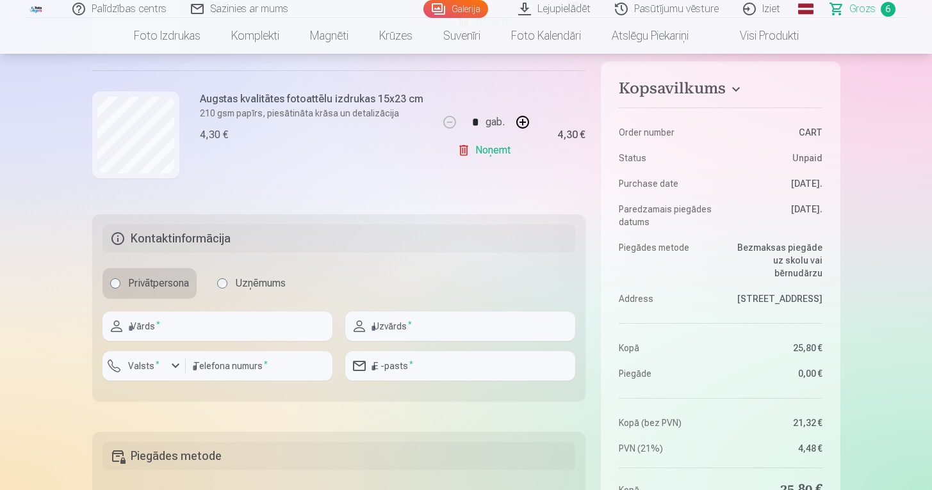
scroll to position [909, 0]
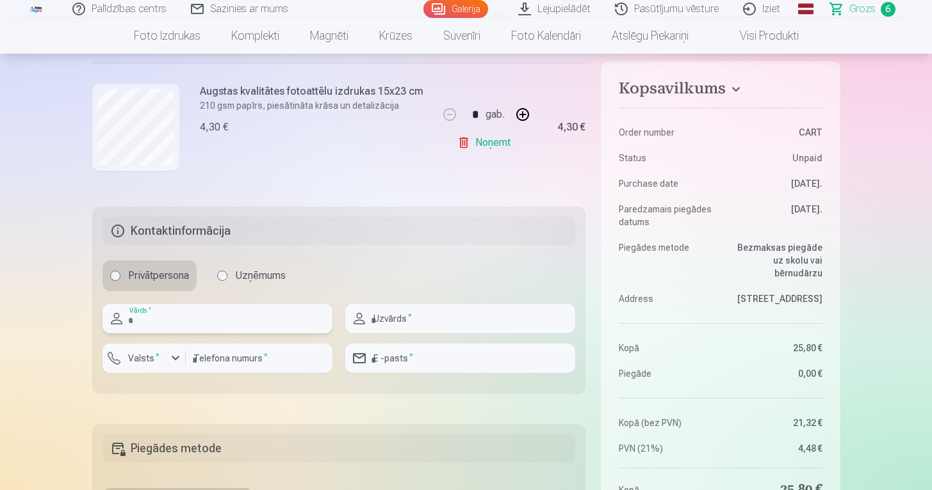
click at [222, 320] on input "text" at bounding box center [217, 318] width 230 height 29
type input "****"
type input "*******"
type input "********"
type input "**********"
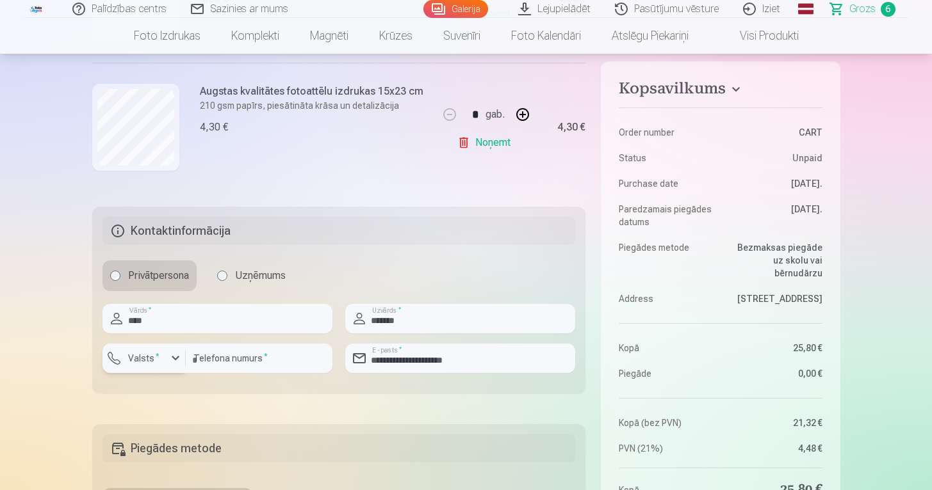
click at [168, 363] on div "button" at bounding box center [175, 358] width 15 height 15
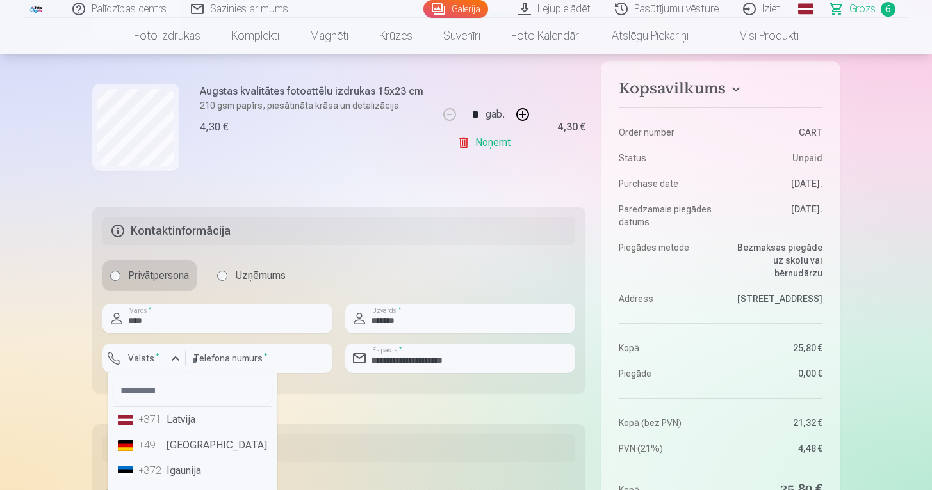
click at [153, 418] on div "+371" at bounding box center [151, 419] width 26 height 15
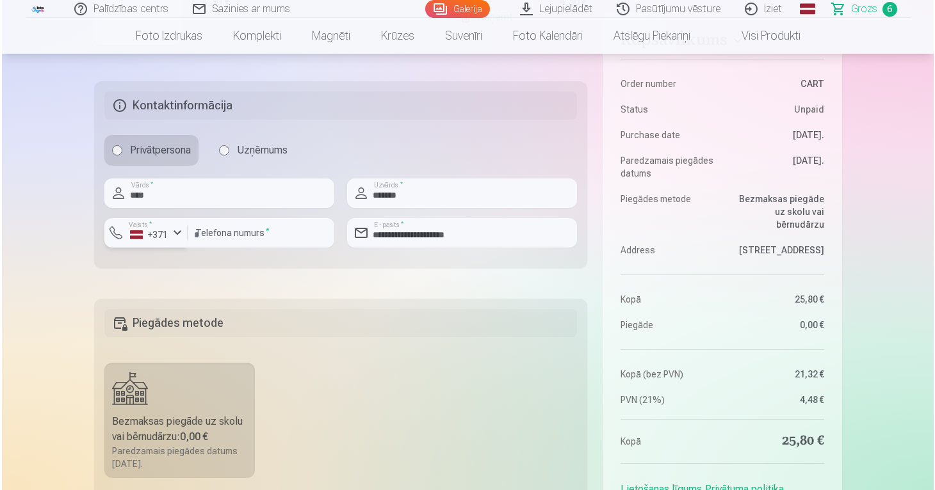
scroll to position [1203, 0]
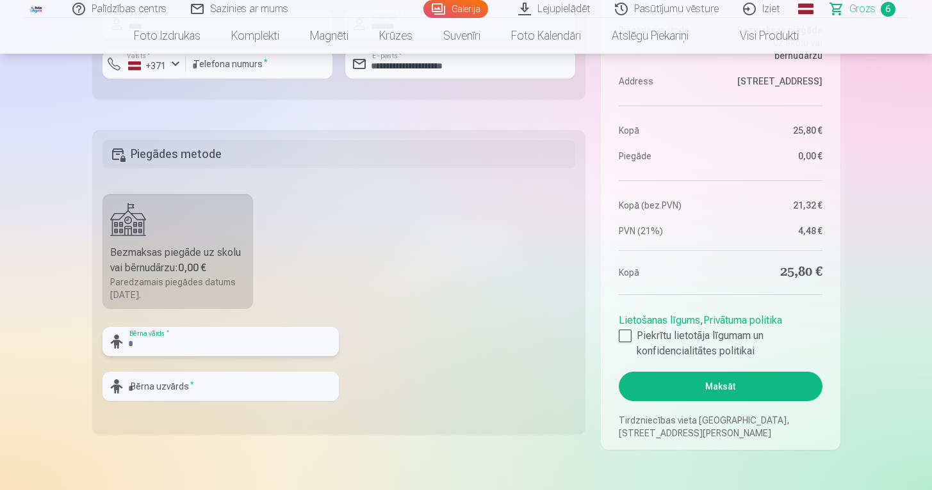
click at [182, 342] on input "text" at bounding box center [220, 341] width 236 height 29
type input "****"
click at [166, 384] on input "text" at bounding box center [220, 386] width 236 height 29
type input "*******"
click at [446, 380] on fieldset "Piegādes metode Bezmaksas piegāde uz skolu vai bērnudārzu : 0,00 € Paredzamais …" at bounding box center [339, 282] width 494 height 305
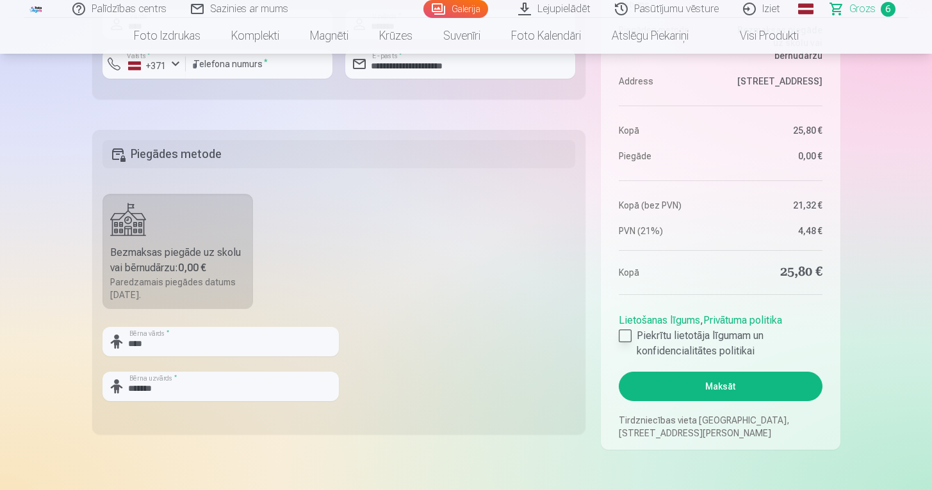
click at [629, 337] on div at bounding box center [625, 336] width 13 height 13
click at [700, 382] on button "Maksāt" at bounding box center [720, 386] width 203 height 29
